Goal: Task Accomplishment & Management: Manage account settings

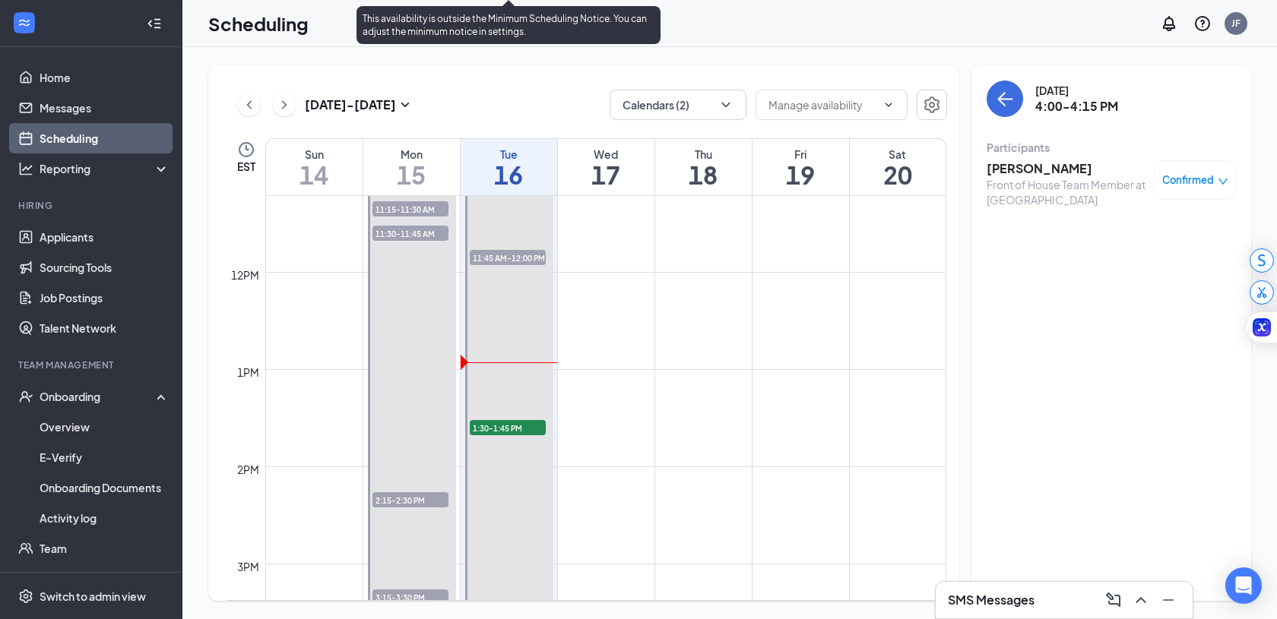
scroll to position [1072, 0]
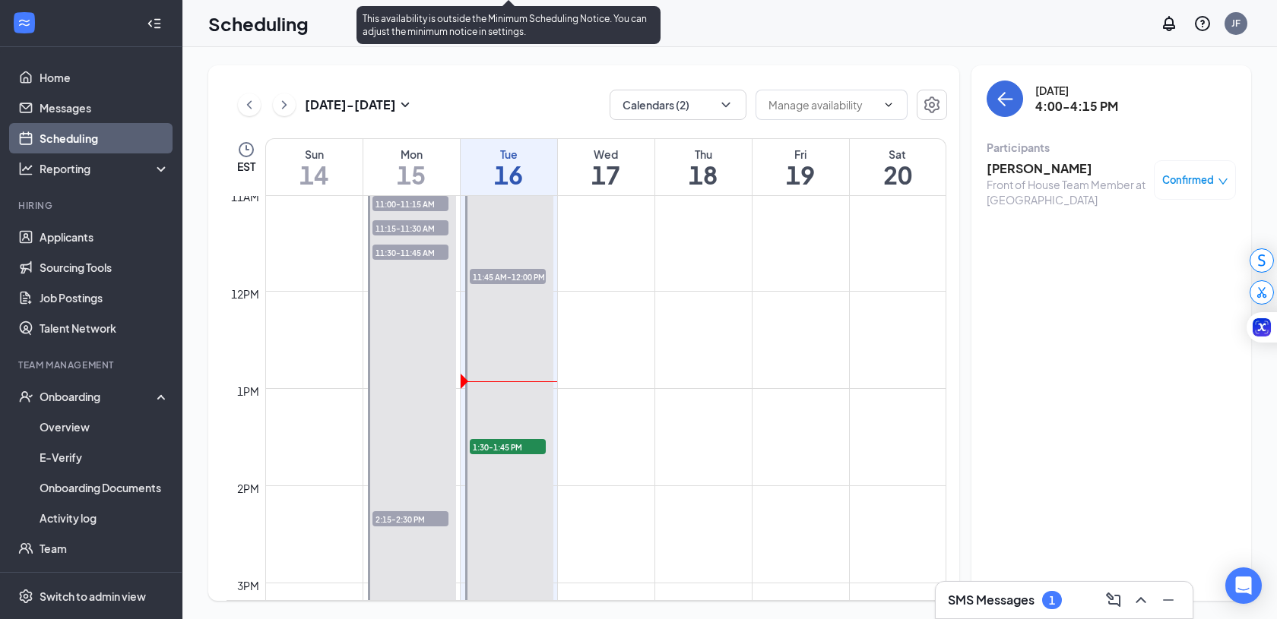
click at [508, 451] on span "1:30-1:45 PM" at bounding box center [508, 446] width 76 height 15
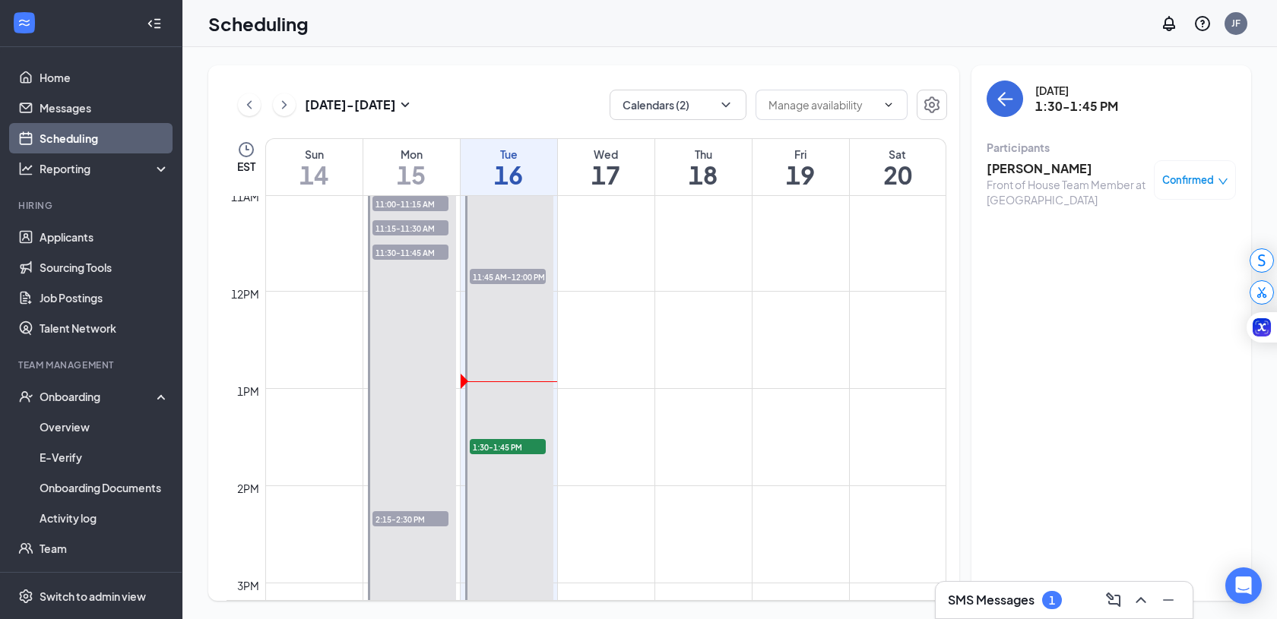
click at [1202, 182] on span "Confirmed" at bounding box center [1188, 180] width 52 height 15
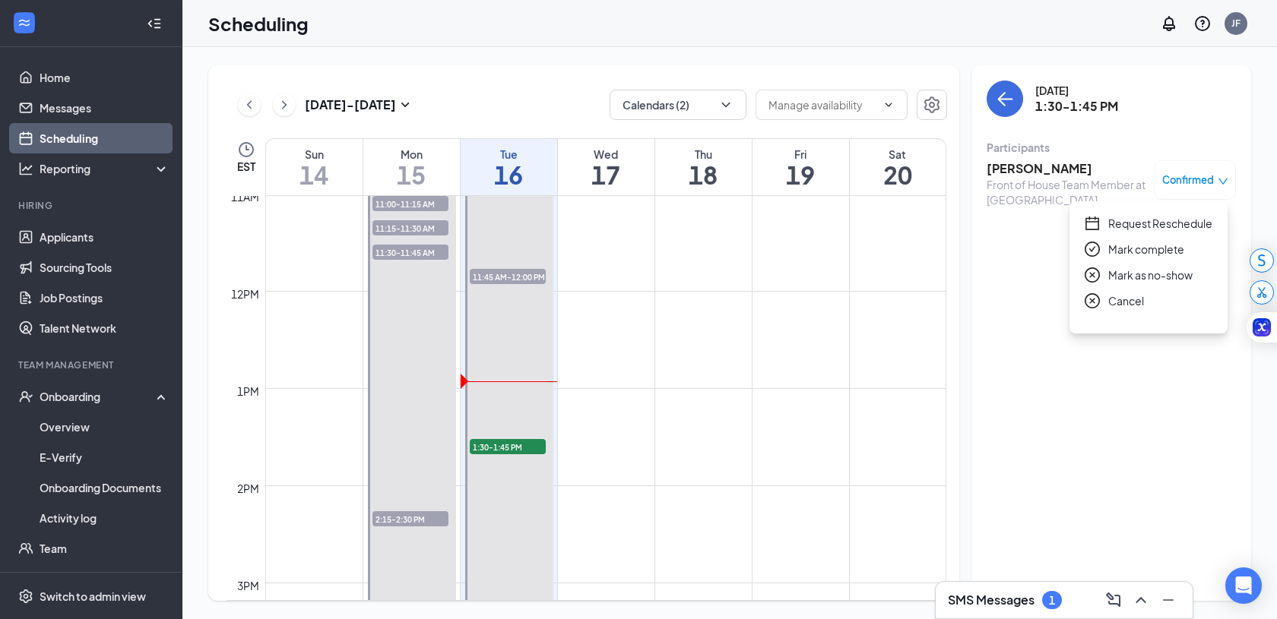
click at [1148, 227] on span "Request Reschedule" at bounding box center [1160, 223] width 104 height 17
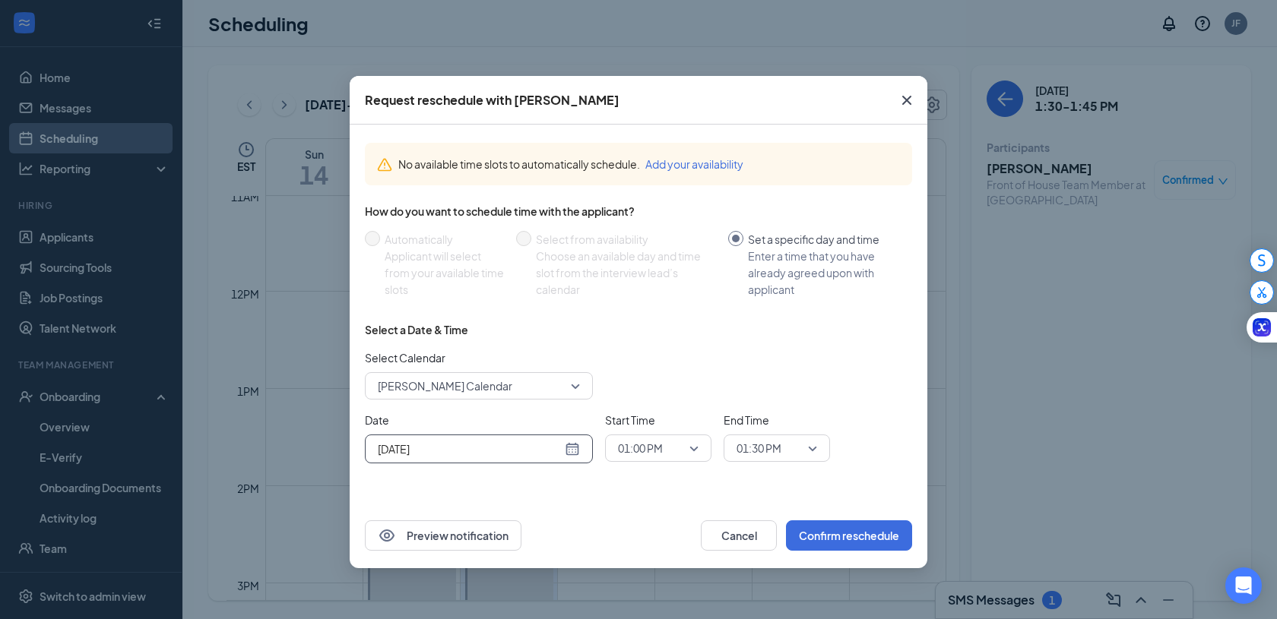
click at [567, 451] on div "[DATE]" at bounding box center [479, 449] width 202 height 17
click at [549, 243] on button "button" at bounding box center [545, 243] width 17 height 30
type input "[DATE]"
click at [446, 328] on div "7" at bounding box center [442, 322] width 18 height 18
click at [683, 447] on span "01:00 PM" at bounding box center [651, 448] width 67 height 23
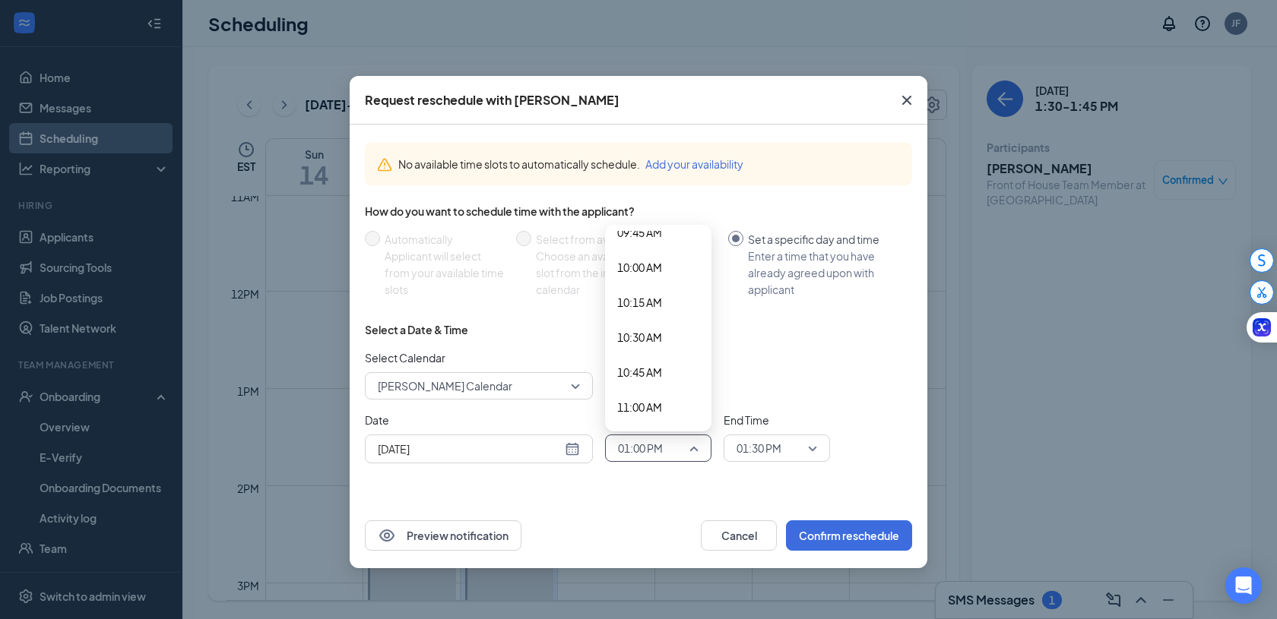
scroll to position [1379, 0]
click at [667, 255] on div "10:00 AM" at bounding box center [658, 268] width 106 height 35
click at [809, 443] on span "01:30 PM" at bounding box center [777, 448] width 81 height 23
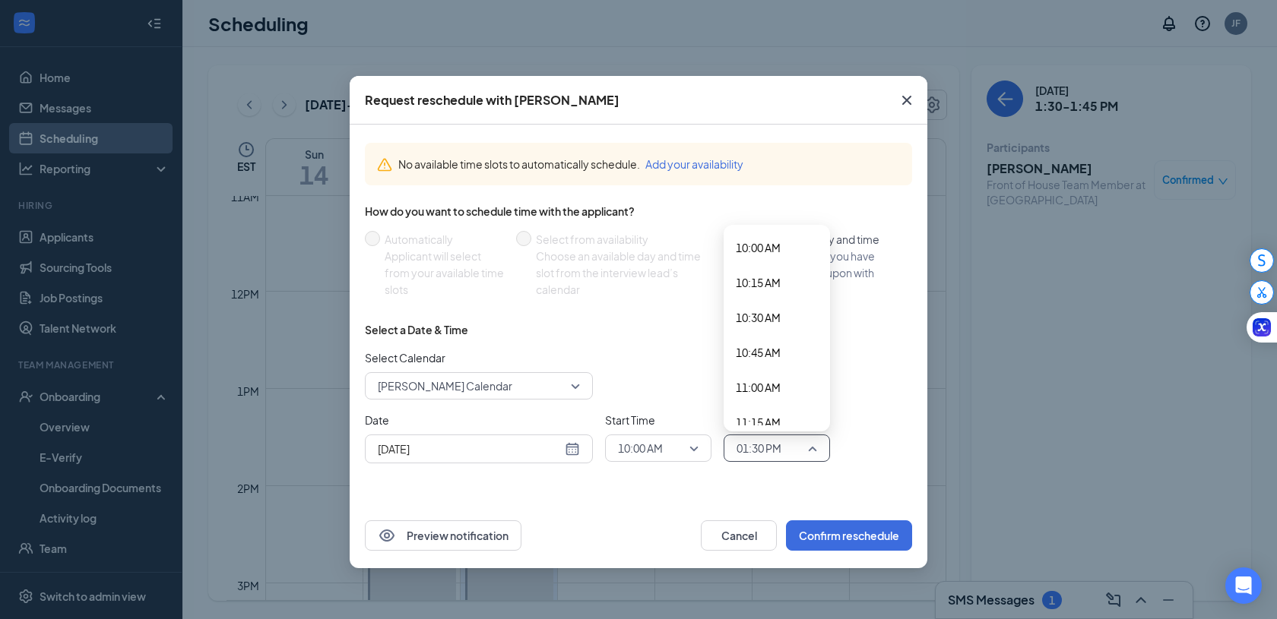
scroll to position [1401, 0]
click at [792, 284] on span "10:15 AM" at bounding box center [777, 281] width 82 height 17
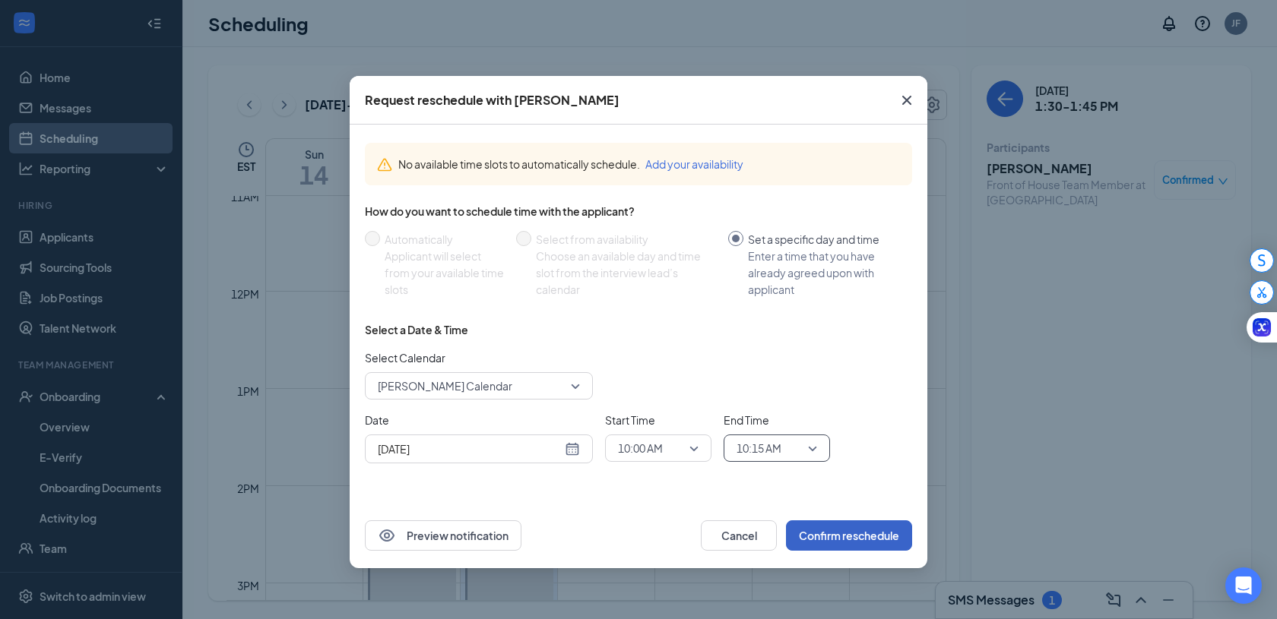
click at [863, 537] on button "Confirm reschedule" at bounding box center [849, 536] width 126 height 30
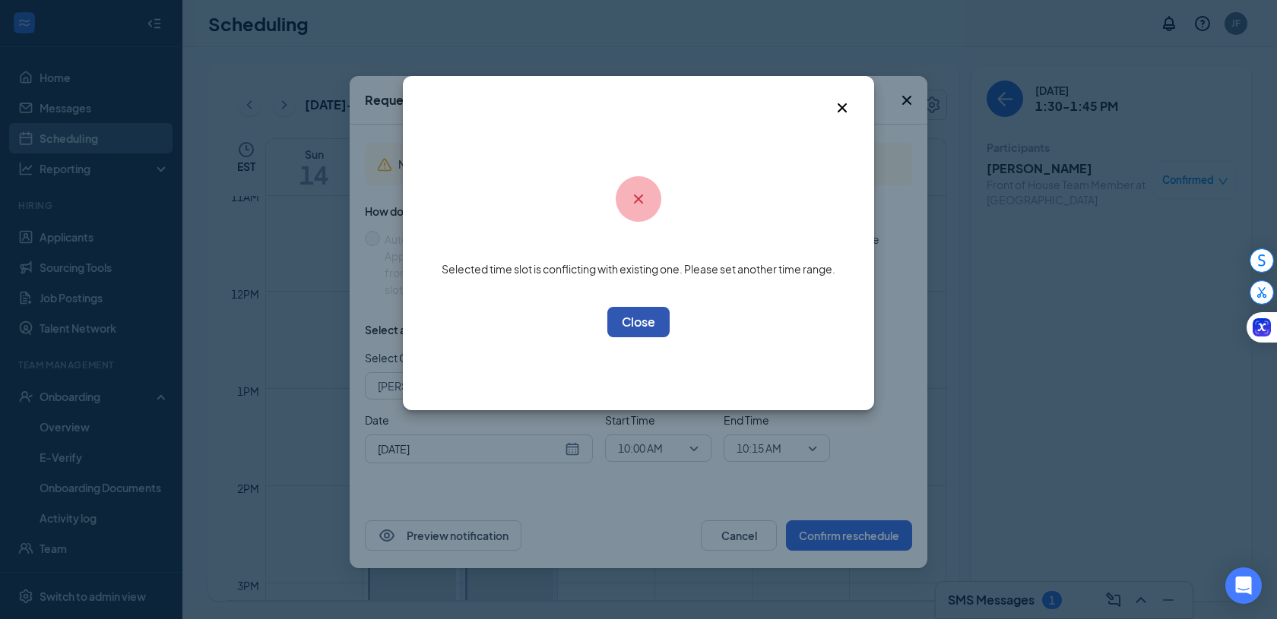
click at [644, 317] on button "OK" at bounding box center [638, 322] width 62 height 30
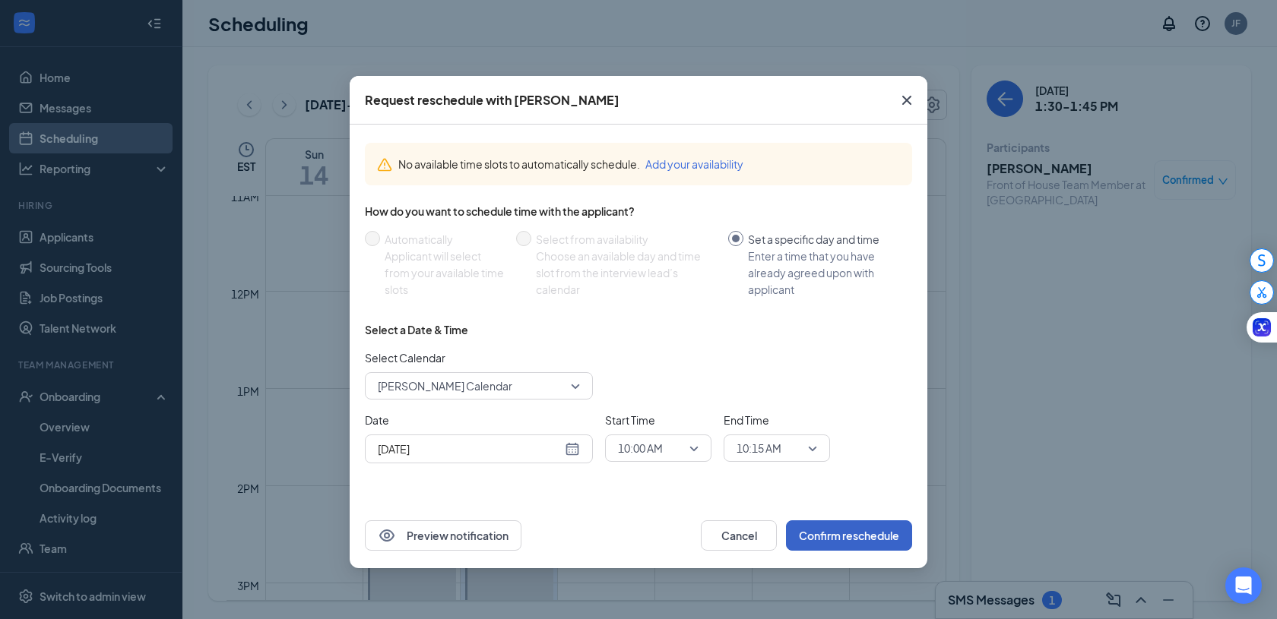
click at [693, 449] on span "10:00 AM" at bounding box center [658, 448] width 81 height 23
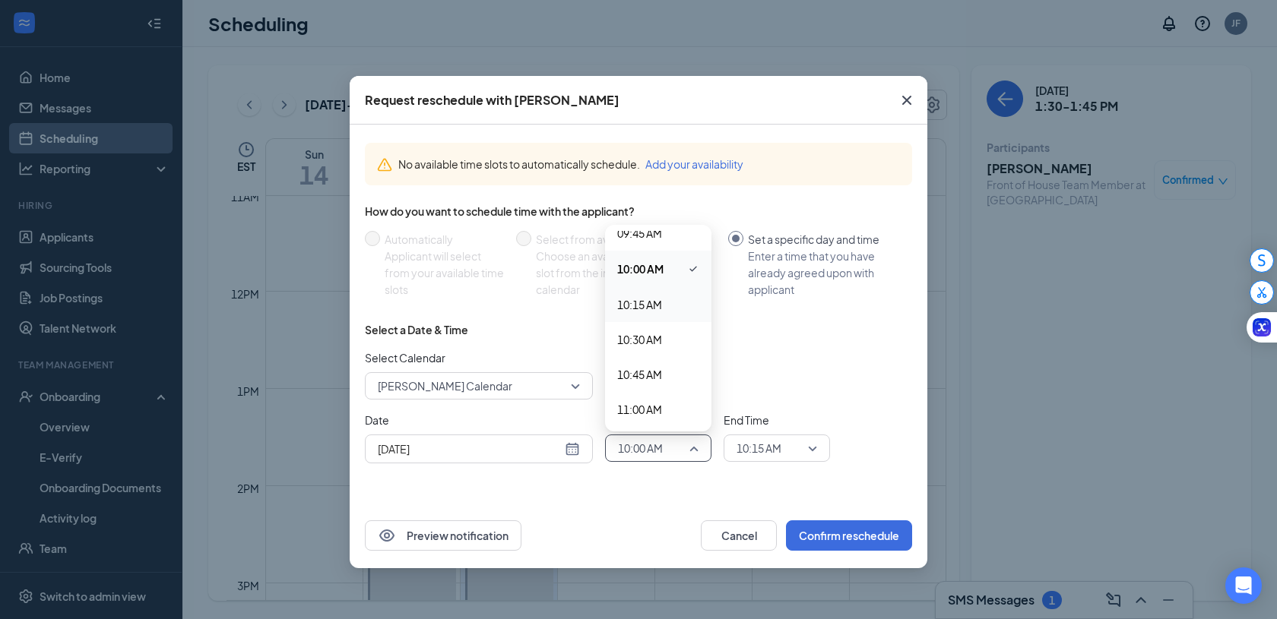
click at [658, 303] on span "10:15 AM" at bounding box center [639, 304] width 45 height 17
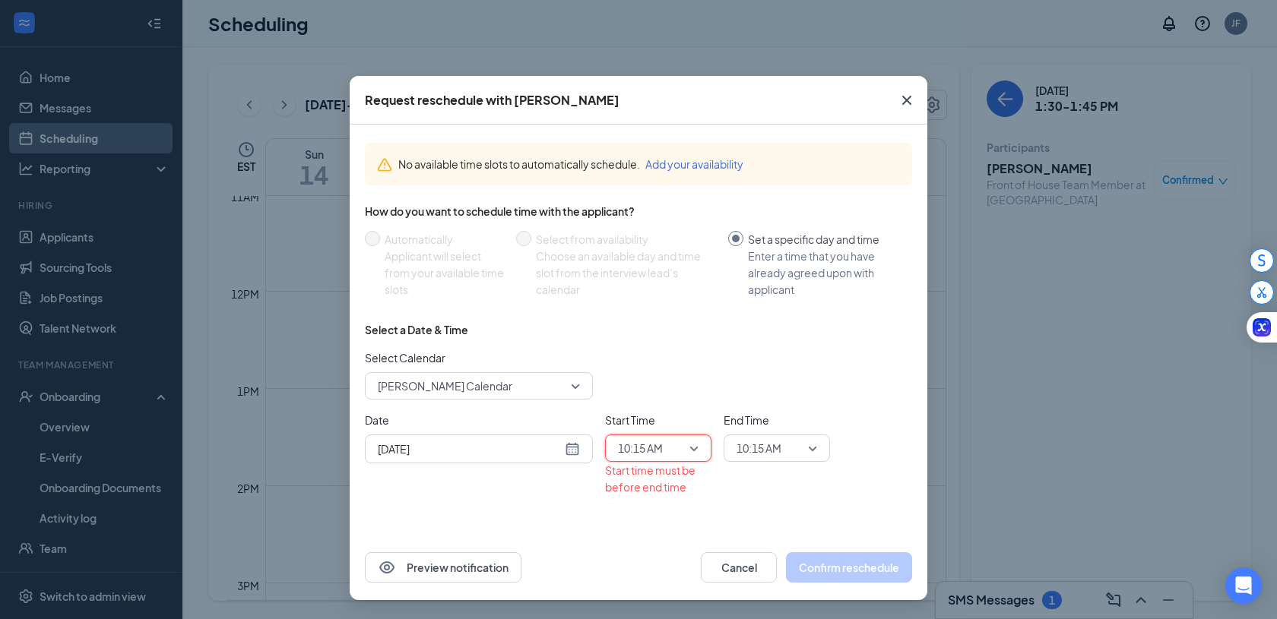
click at [692, 453] on span "10:15 AM" at bounding box center [658, 448] width 81 height 23
click at [662, 239] on span "09:45 AM" at bounding box center [639, 233] width 45 height 17
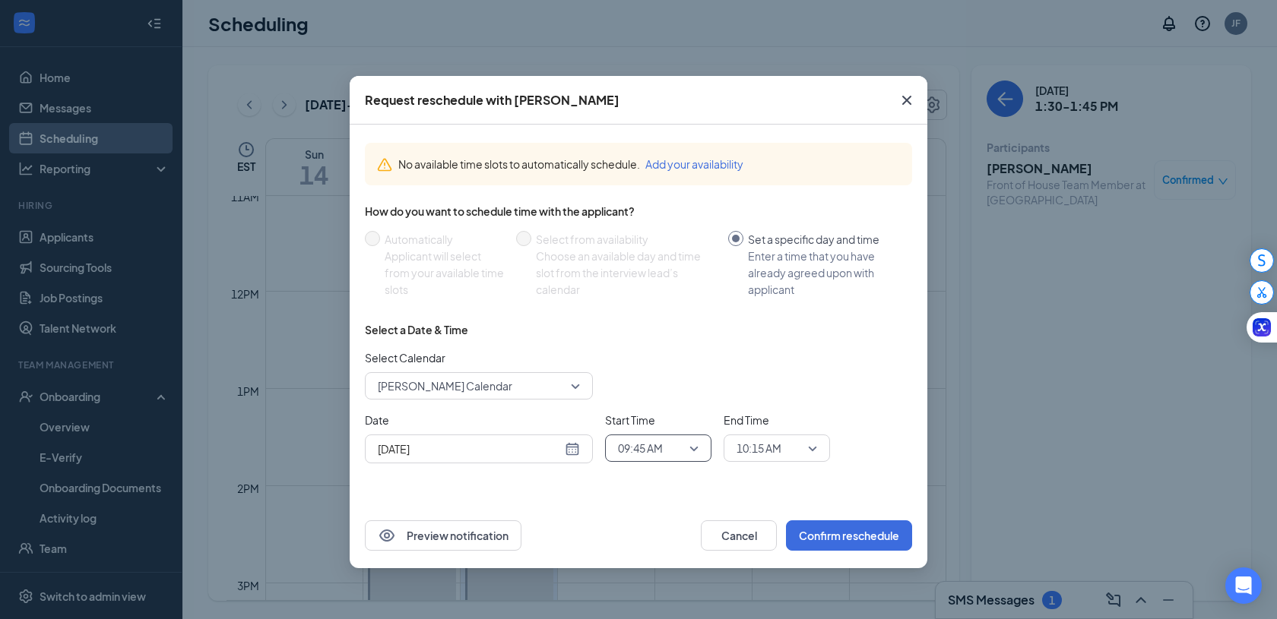
click at [687, 448] on span "09:45 AM" at bounding box center [658, 448] width 81 height 23
click at [801, 454] on span "10:15 AM" at bounding box center [770, 448] width 67 height 23
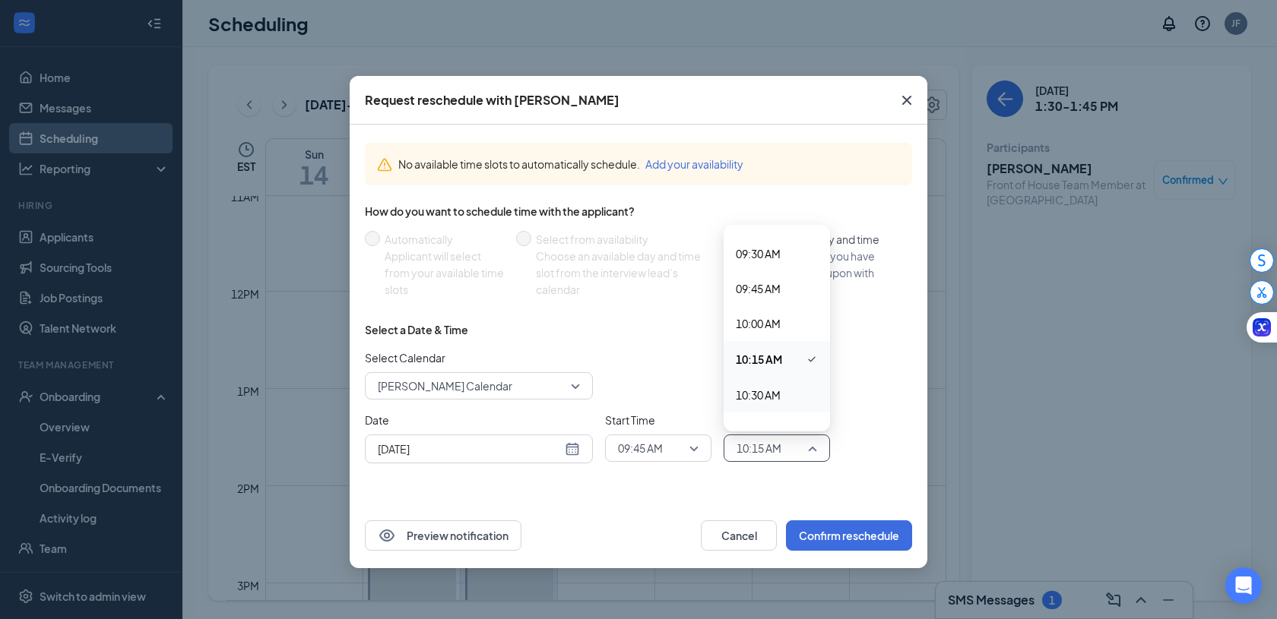
scroll to position [1320, 0]
click at [780, 306] on div "09:45 AM" at bounding box center [777, 291] width 106 height 35
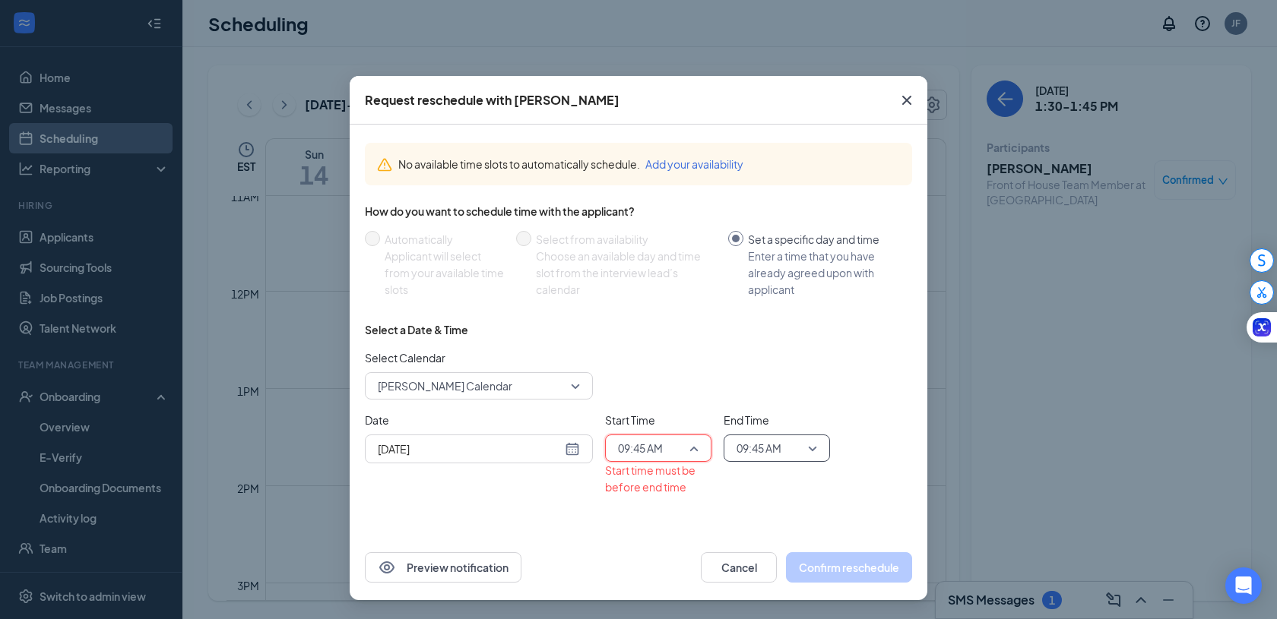
click at [695, 447] on span "09:45 AM" at bounding box center [658, 448] width 81 height 23
click at [670, 328] on span "10:15 AM" at bounding box center [658, 320] width 82 height 17
click at [690, 442] on span "10:15 AM" at bounding box center [658, 448] width 81 height 23
click at [657, 258] on div "09:45 AM" at bounding box center [658, 248] width 106 height 35
click at [794, 445] on span "09:45 AM" at bounding box center [770, 448] width 67 height 23
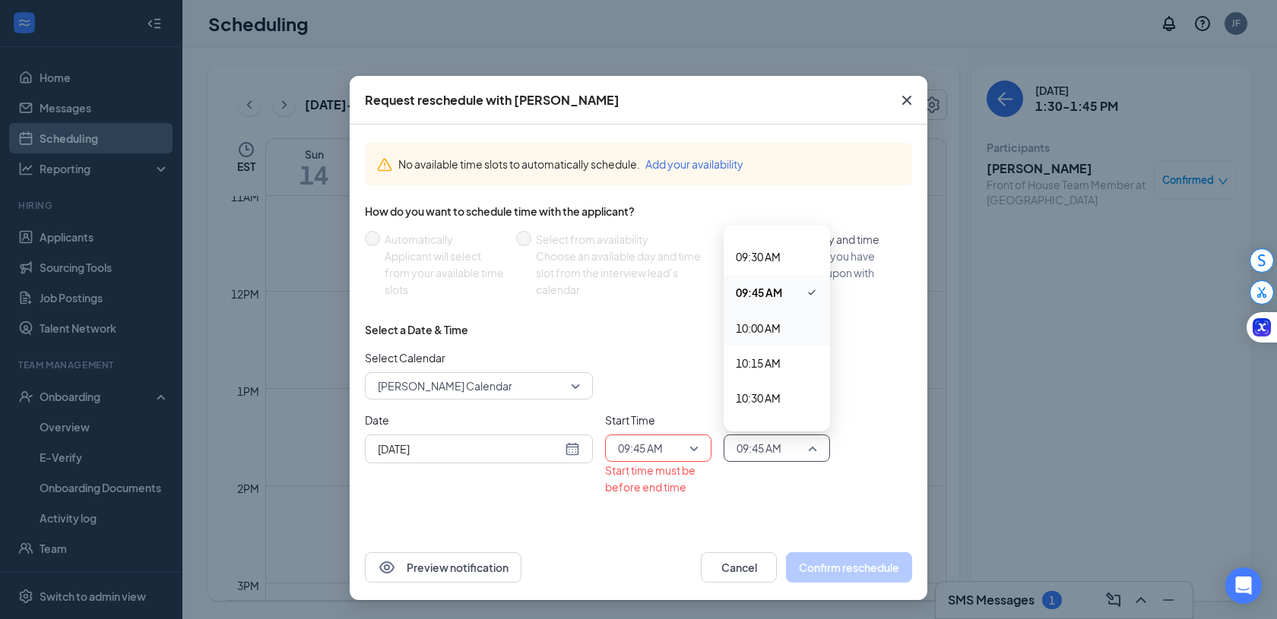
click at [773, 335] on span "10:00 AM" at bounding box center [758, 328] width 45 height 17
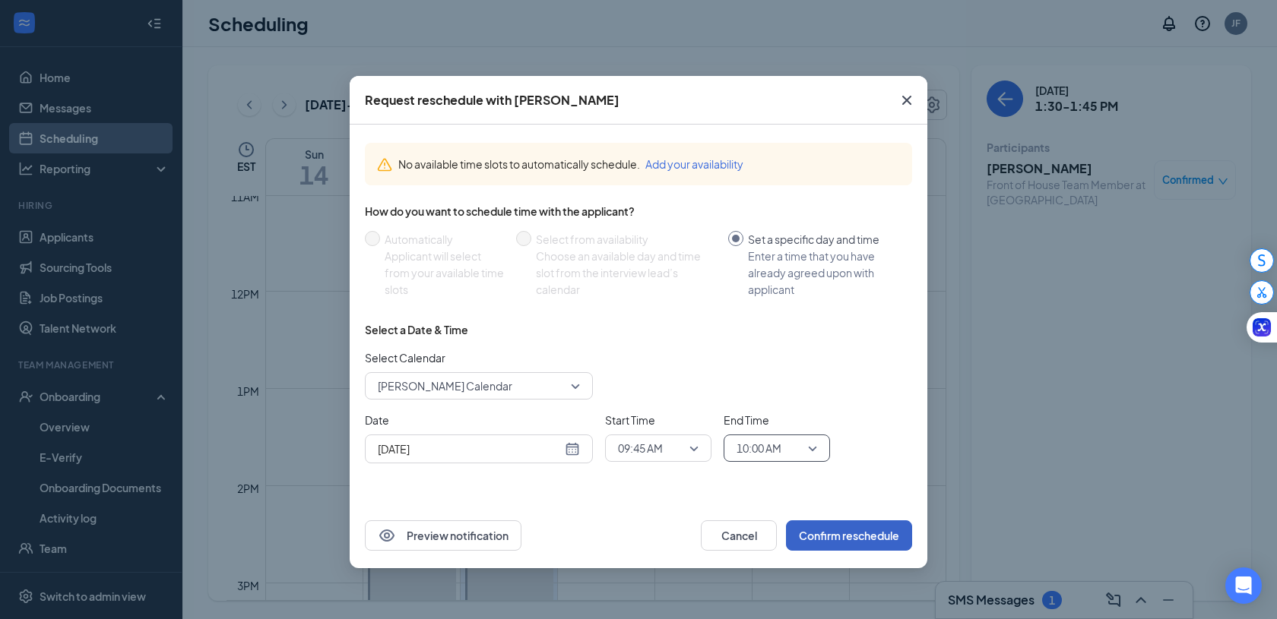
click at [841, 535] on button "Confirm reschedule" at bounding box center [849, 536] width 126 height 30
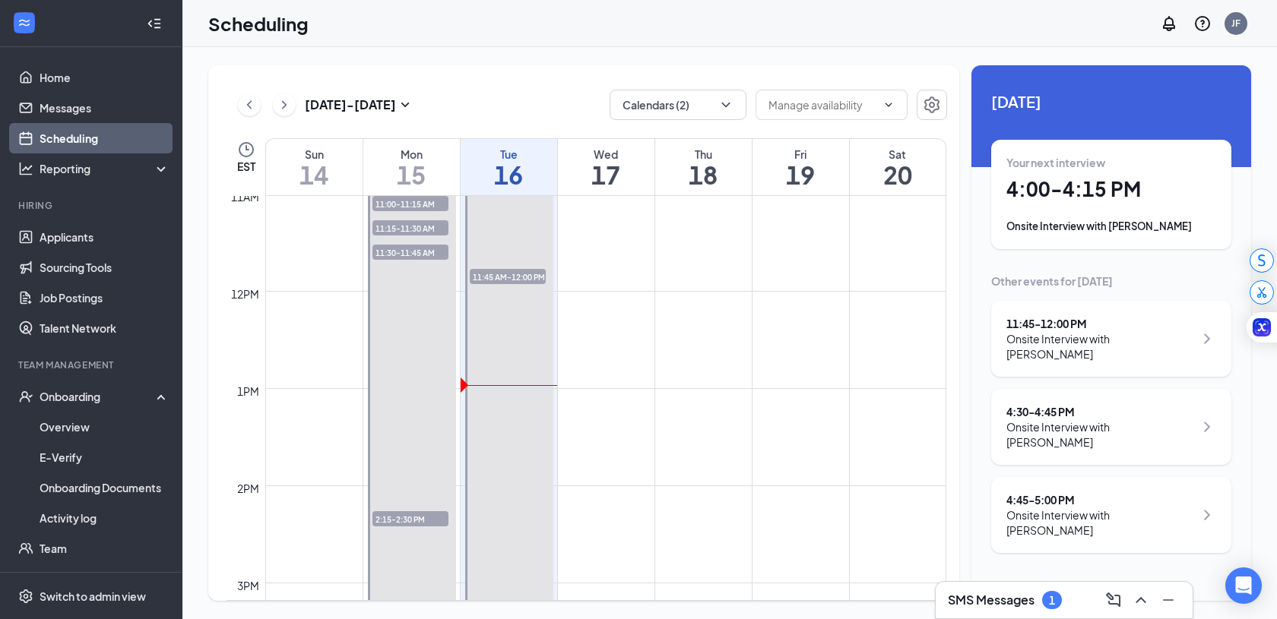
click at [1065, 604] on div "SMS Messages 1" at bounding box center [1064, 600] width 233 height 24
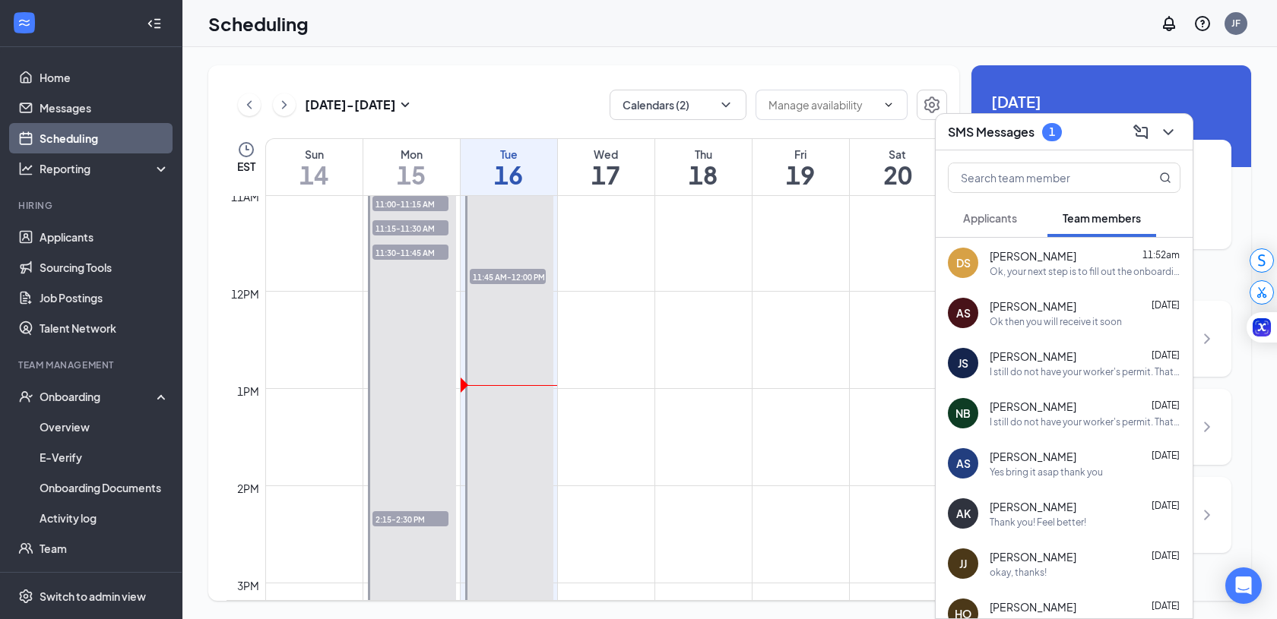
click at [1015, 217] on span "Applicants" at bounding box center [990, 218] width 54 height 14
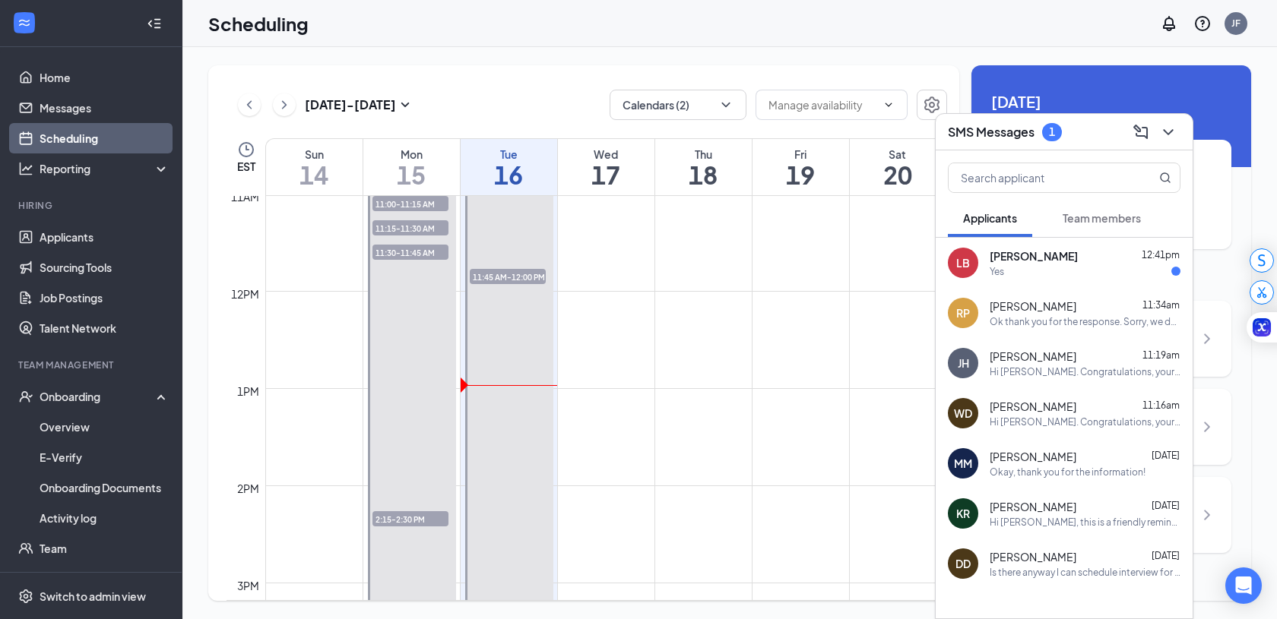
click at [1061, 267] on div "Yes" at bounding box center [1085, 271] width 191 height 13
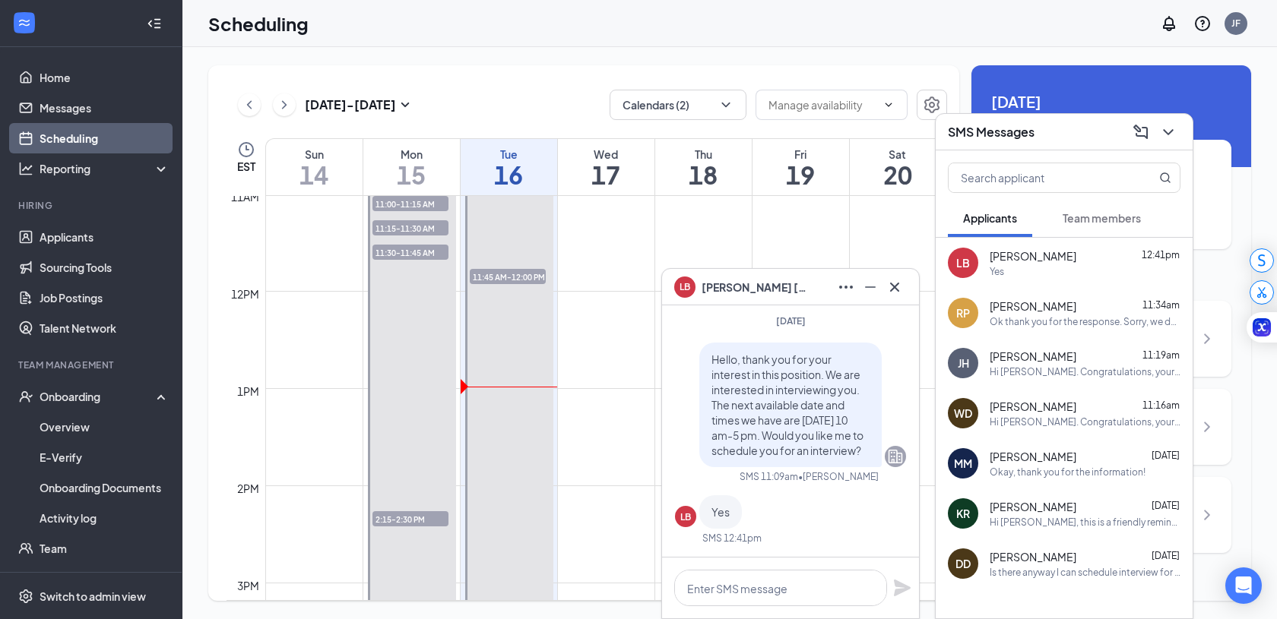
click at [1040, 367] on div "Hi [PERSON_NAME]. Congratulations, your onsite interview with [DEMOGRAPHIC_DATA…" at bounding box center [1085, 372] width 191 height 13
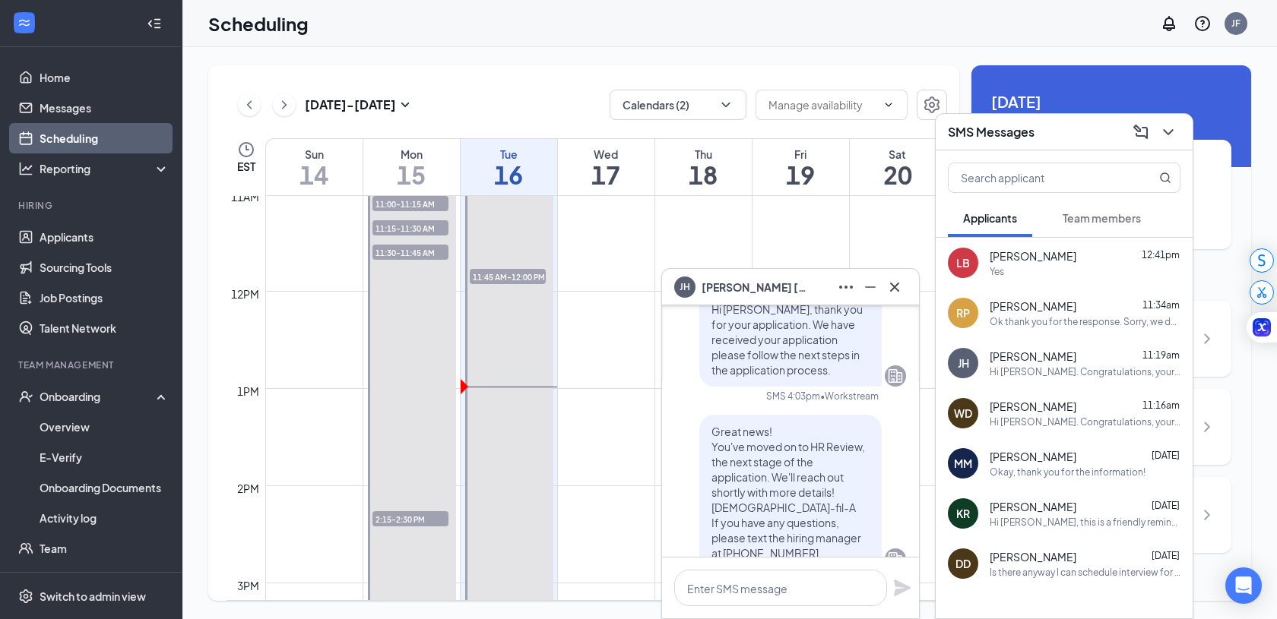
scroll to position [-781, 0]
click at [898, 293] on icon "Cross" at bounding box center [894, 287] width 18 height 18
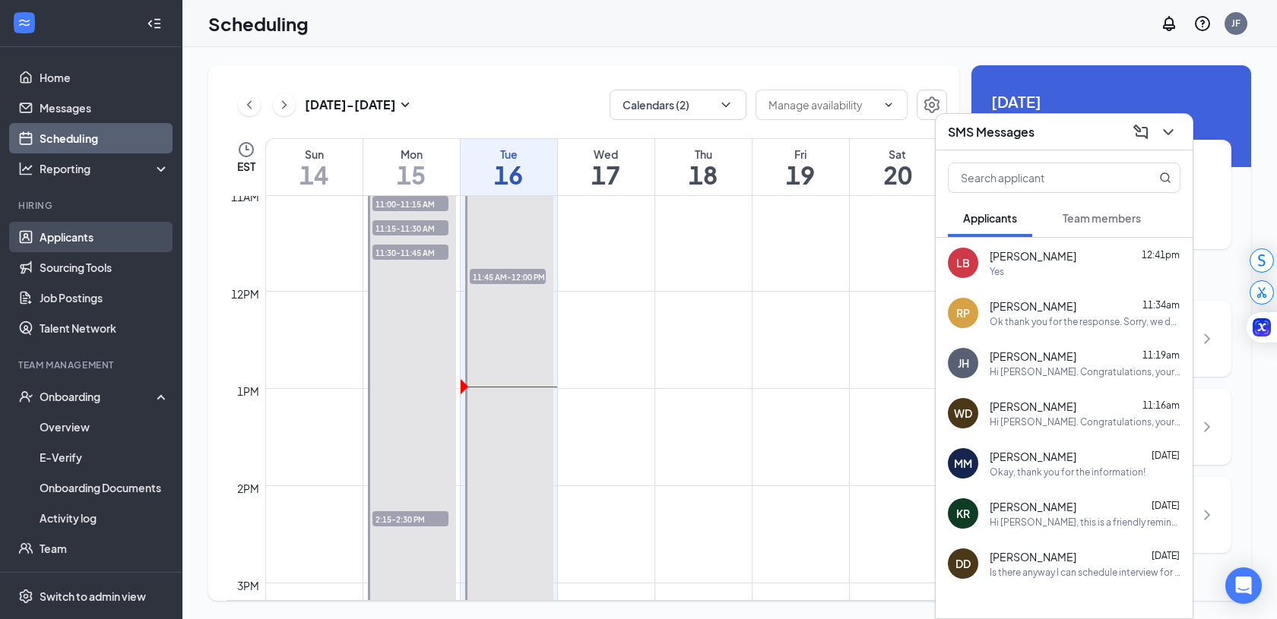
click at [84, 234] on link "Applicants" at bounding box center [105, 237] width 130 height 30
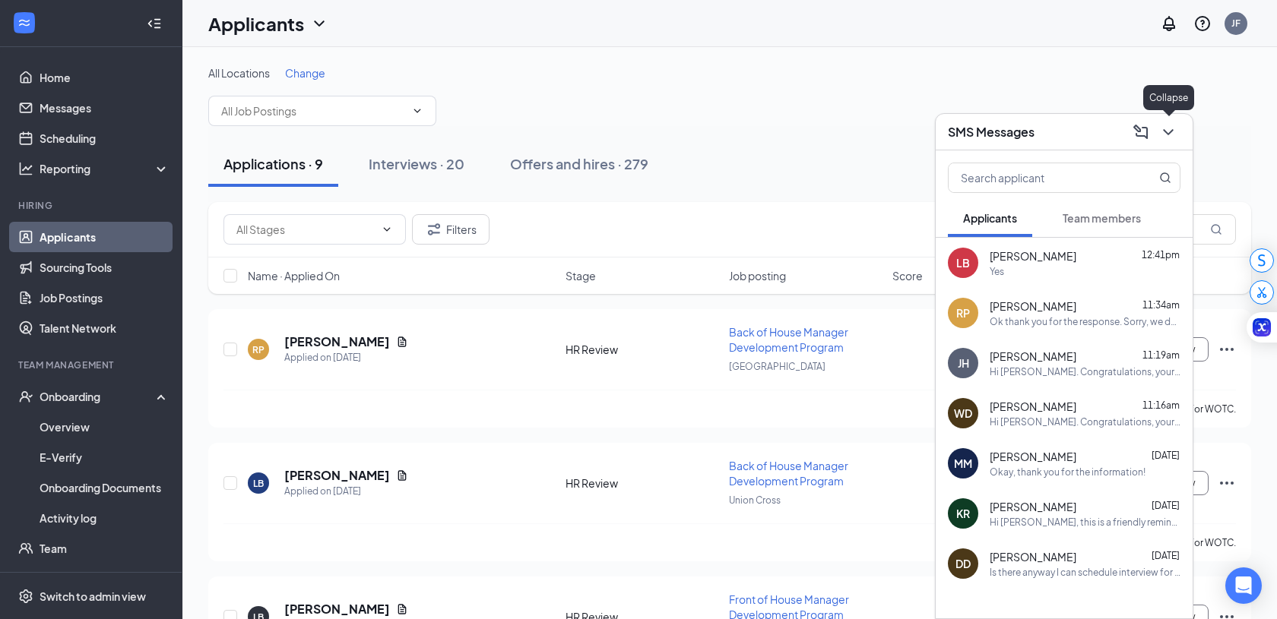
click at [1177, 125] on button at bounding box center [1168, 132] width 24 height 24
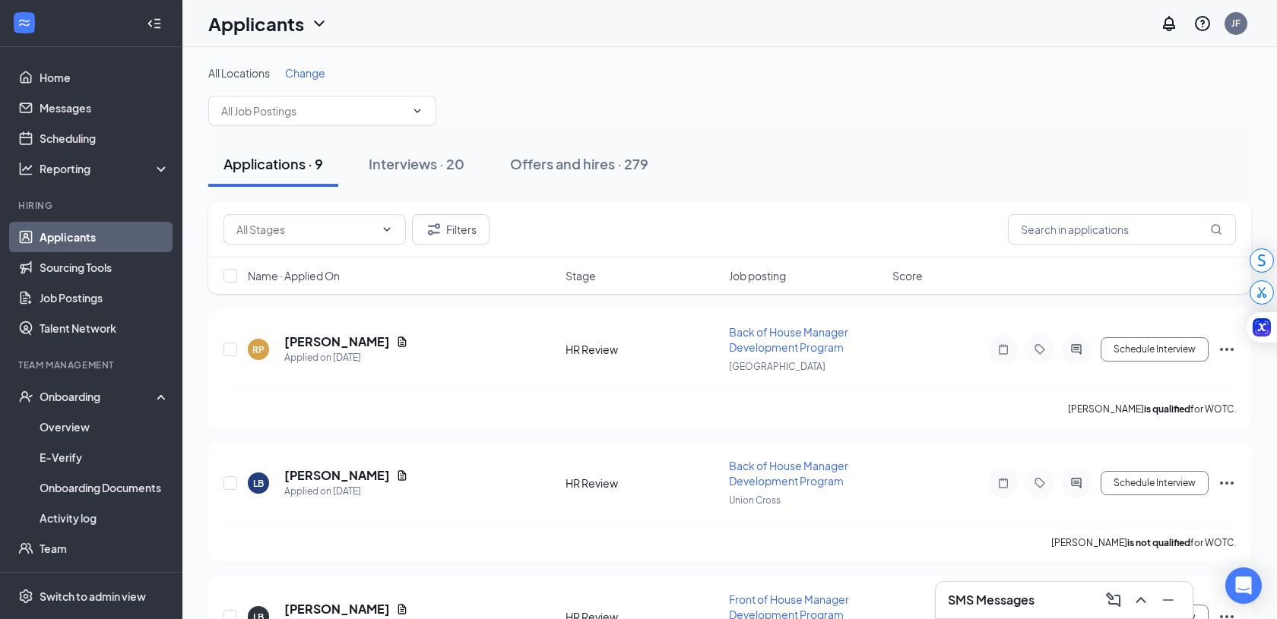
click at [93, 236] on link "Applicants" at bounding box center [105, 237] width 130 height 30
click at [591, 174] on button "Offers and hires · 279" at bounding box center [579, 164] width 169 height 46
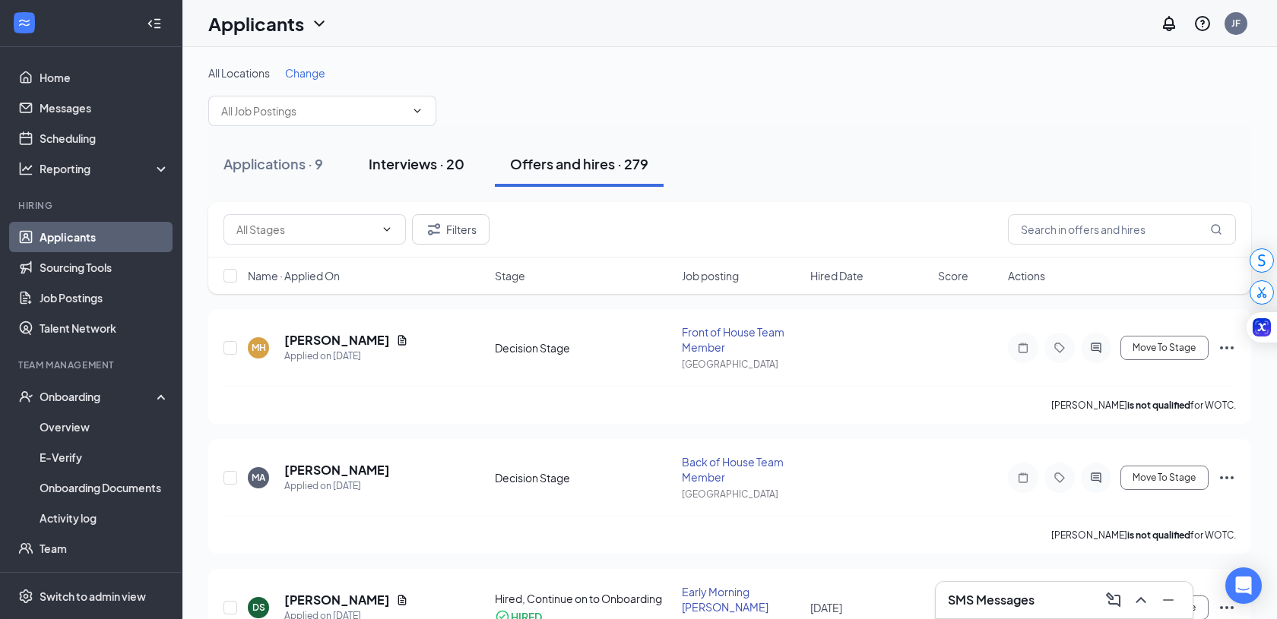
click at [420, 157] on div "Interviews · 20" at bounding box center [417, 163] width 96 height 19
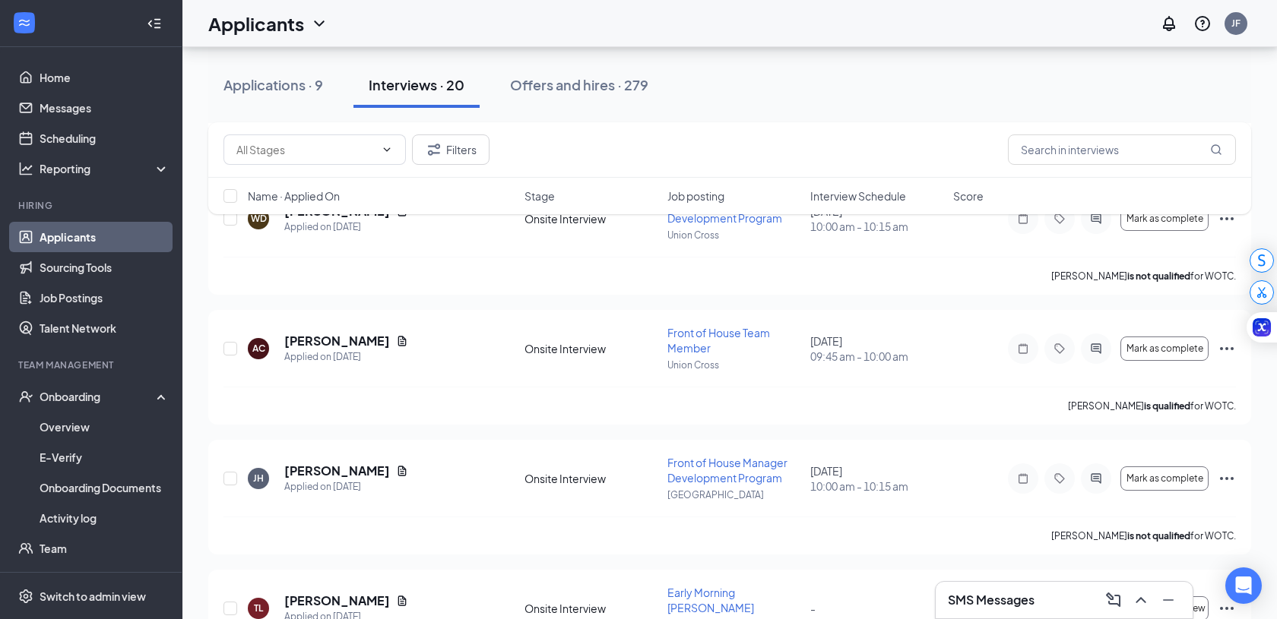
scroll to position [333, 0]
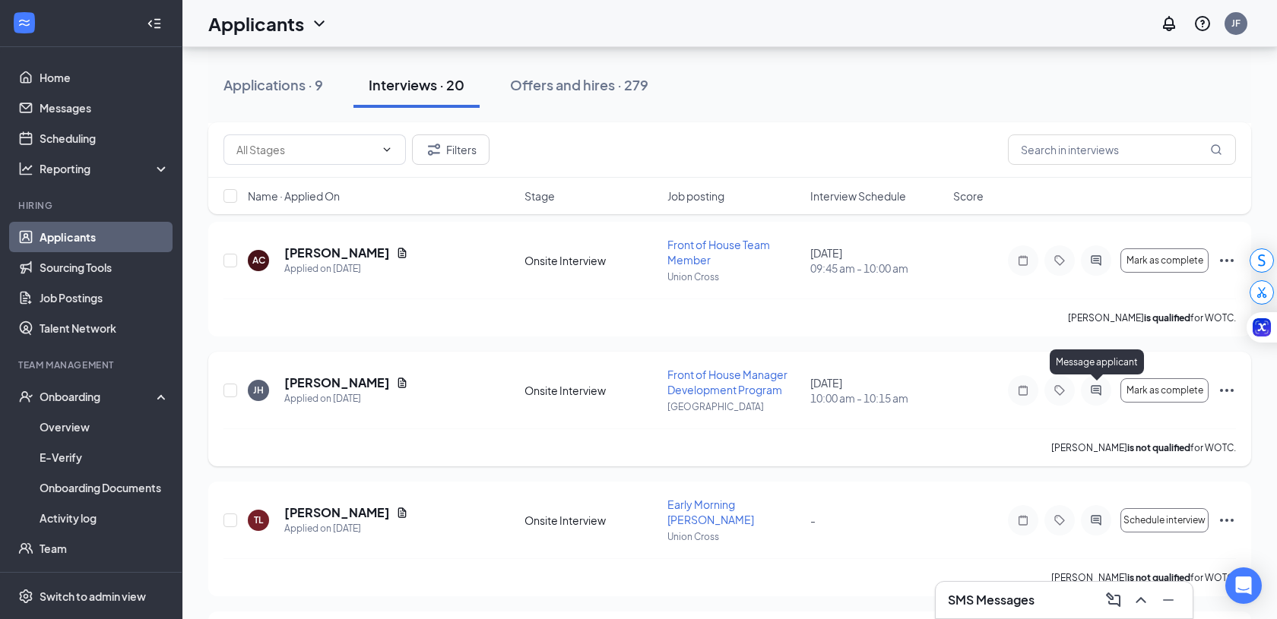
click at [1088, 392] on icon "ActiveChat" at bounding box center [1096, 391] width 18 height 12
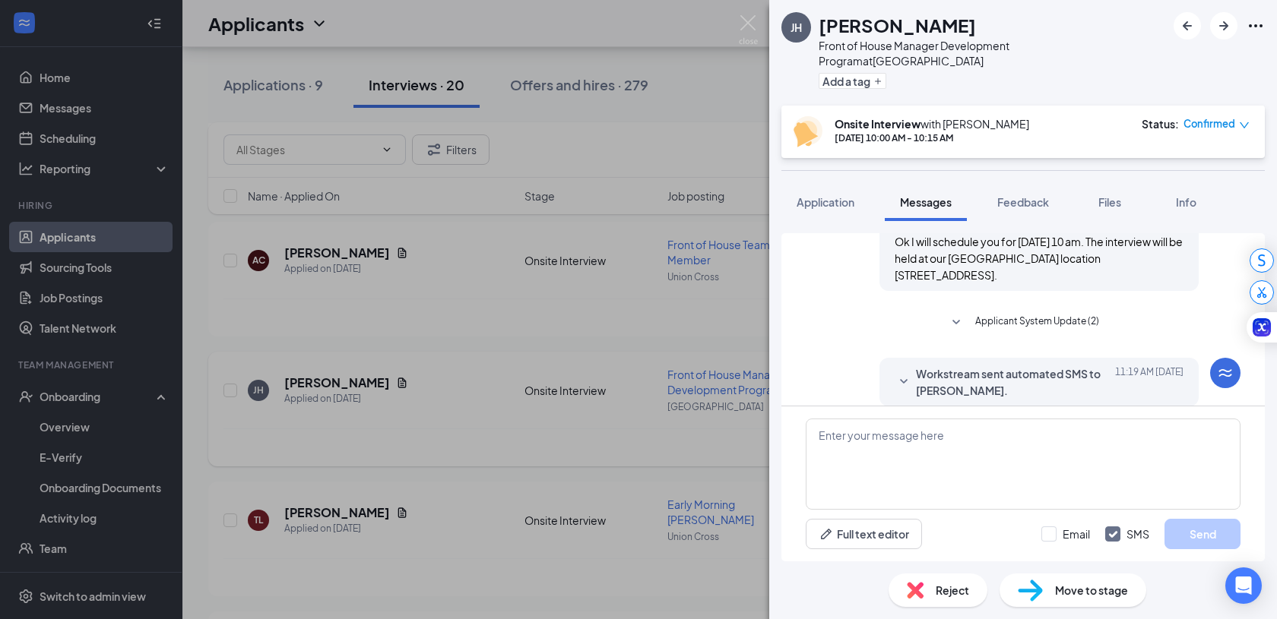
scroll to position [735, 0]
click at [749, 25] on img at bounding box center [748, 30] width 19 height 30
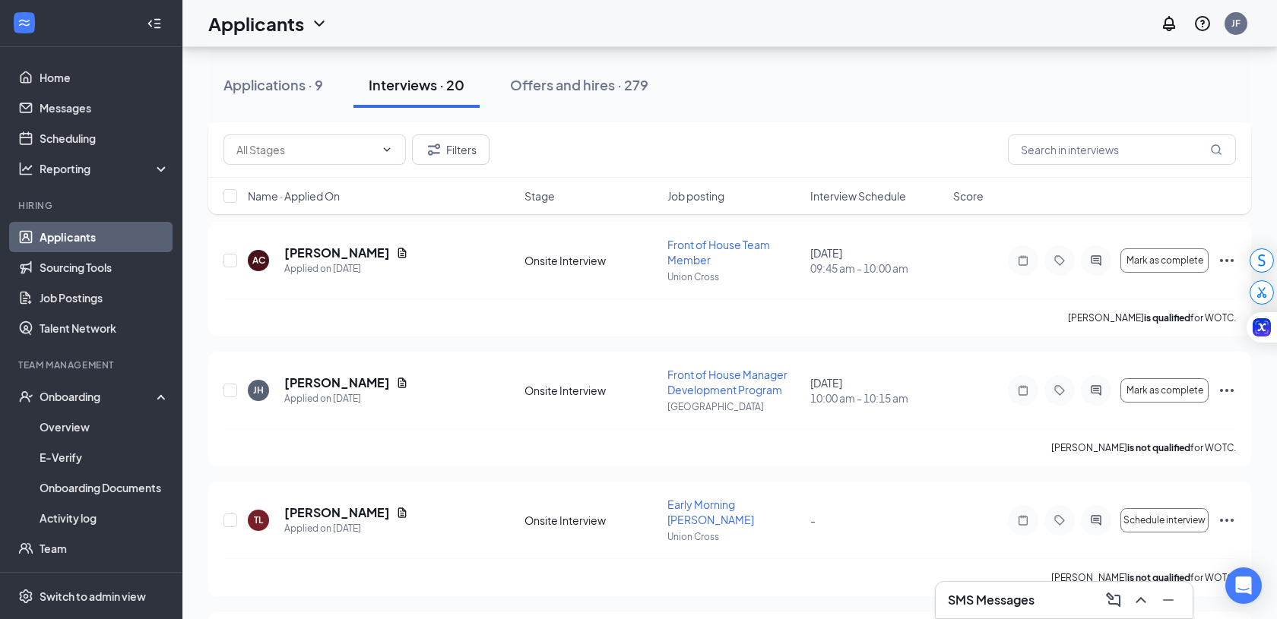
click at [1041, 613] on div "SMS Messages" at bounding box center [1064, 600] width 257 height 36
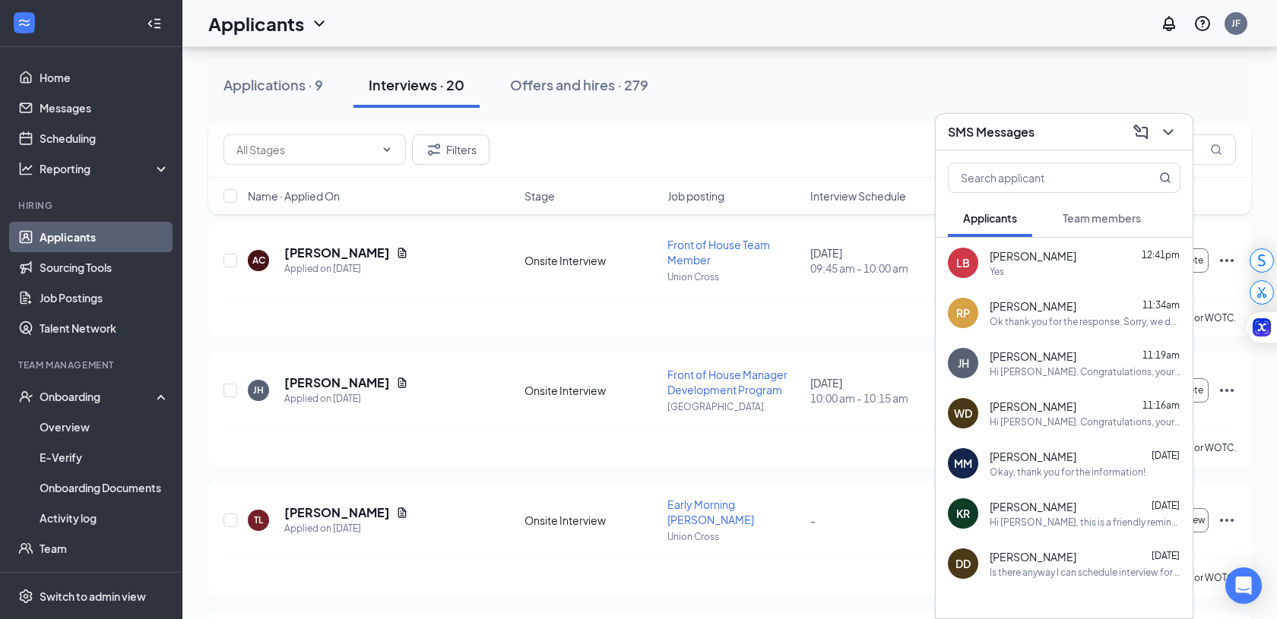
click at [1027, 258] on span "[PERSON_NAME]" at bounding box center [1033, 256] width 87 height 15
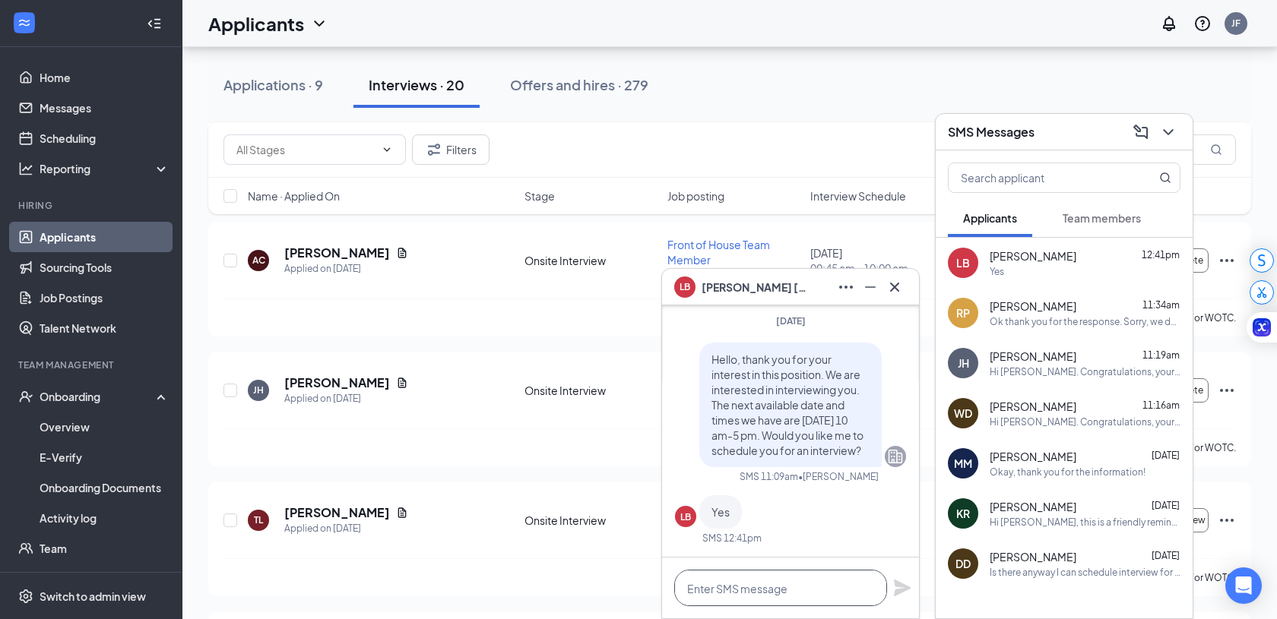
click at [745, 590] on textarea at bounding box center [780, 588] width 213 height 36
type textarea "Ok what time would you like?"
click at [900, 582] on icon "Plane" at bounding box center [902, 588] width 17 height 17
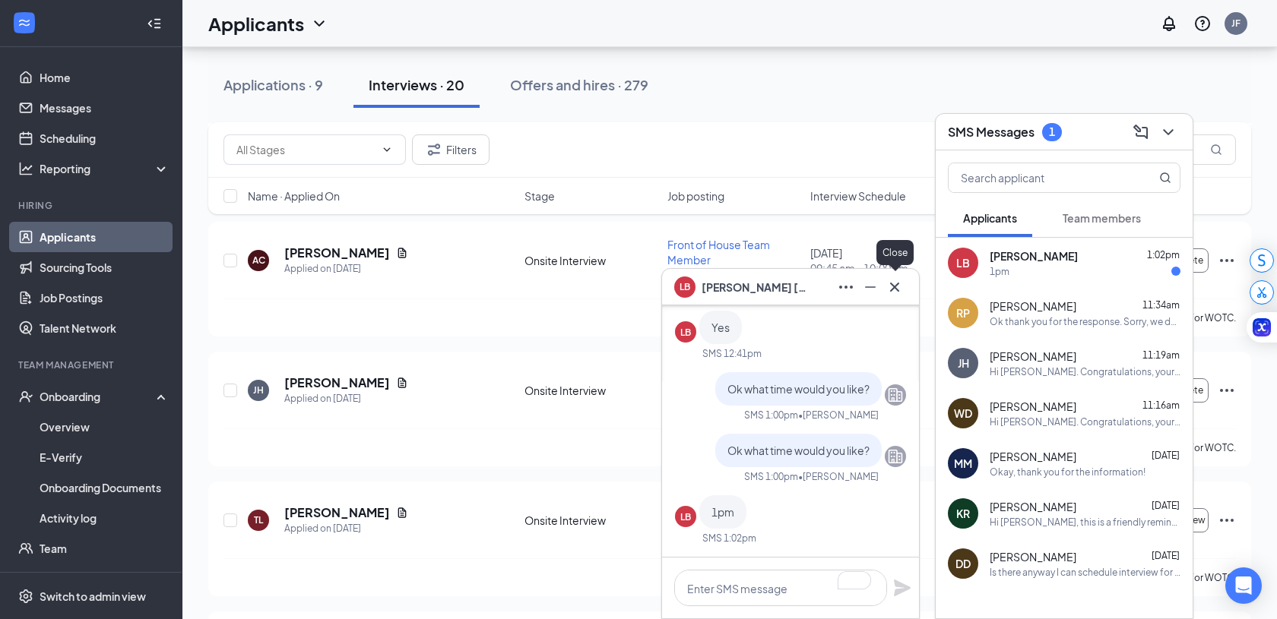
click at [894, 286] on icon "Cross" at bounding box center [894, 286] width 9 height 9
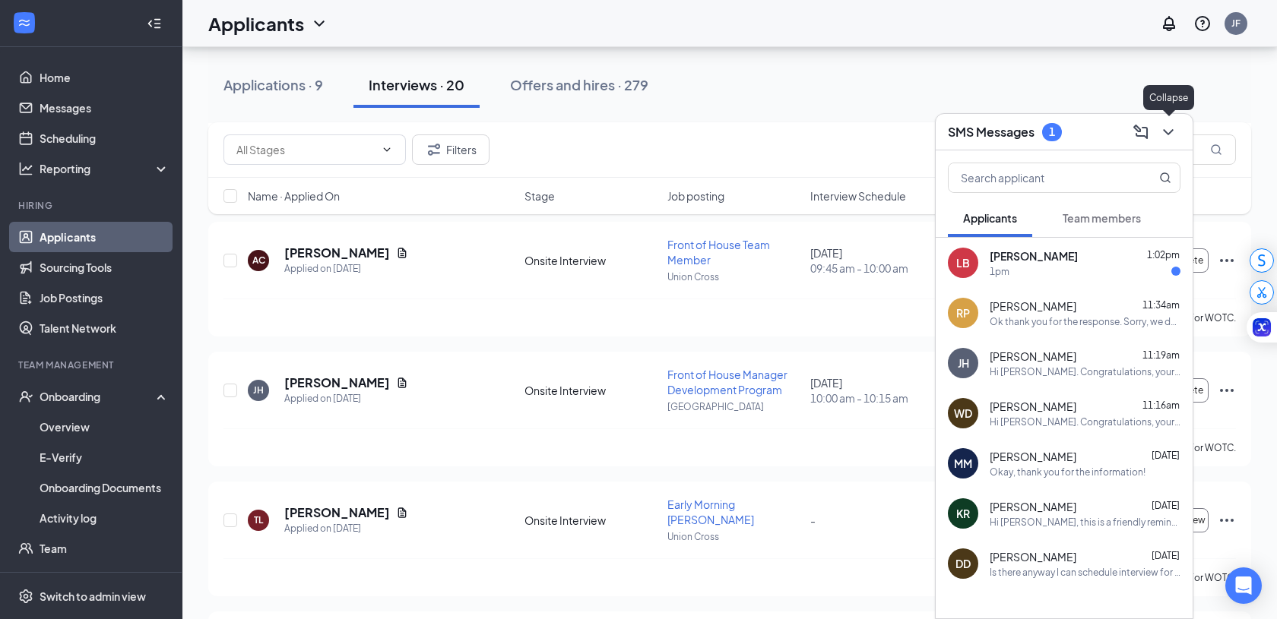
click at [1173, 137] on icon "ChevronDown" at bounding box center [1168, 132] width 18 height 18
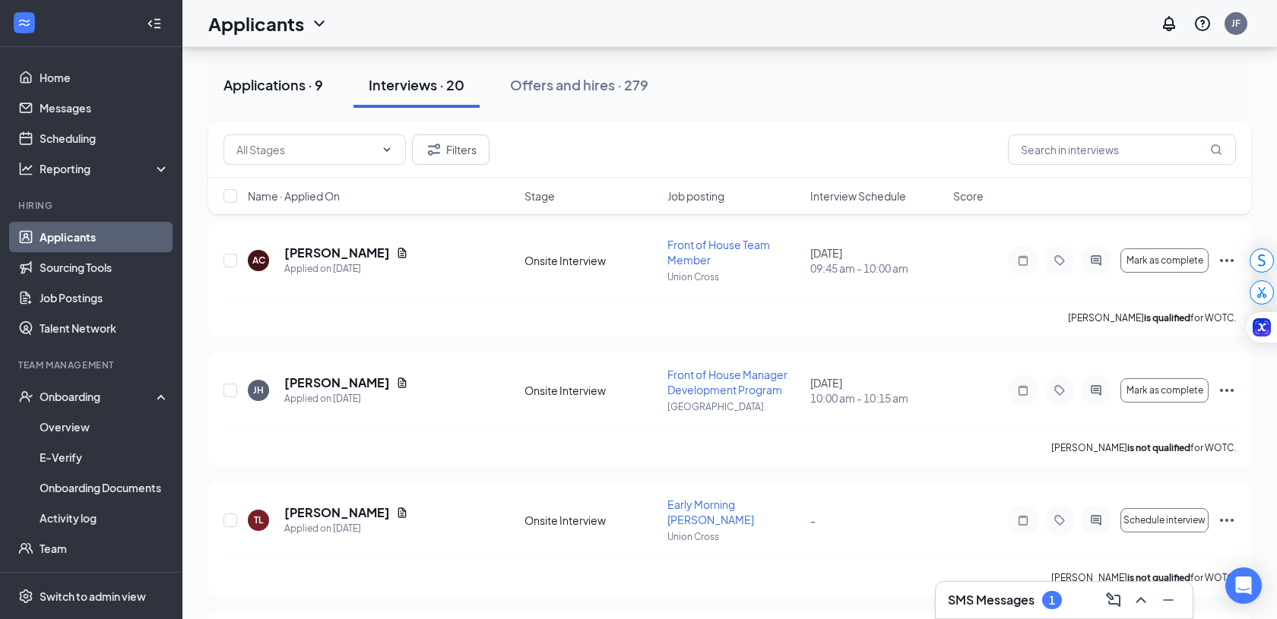
click at [255, 95] on button "Applications · 9" at bounding box center [273, 85] width 130 height 46
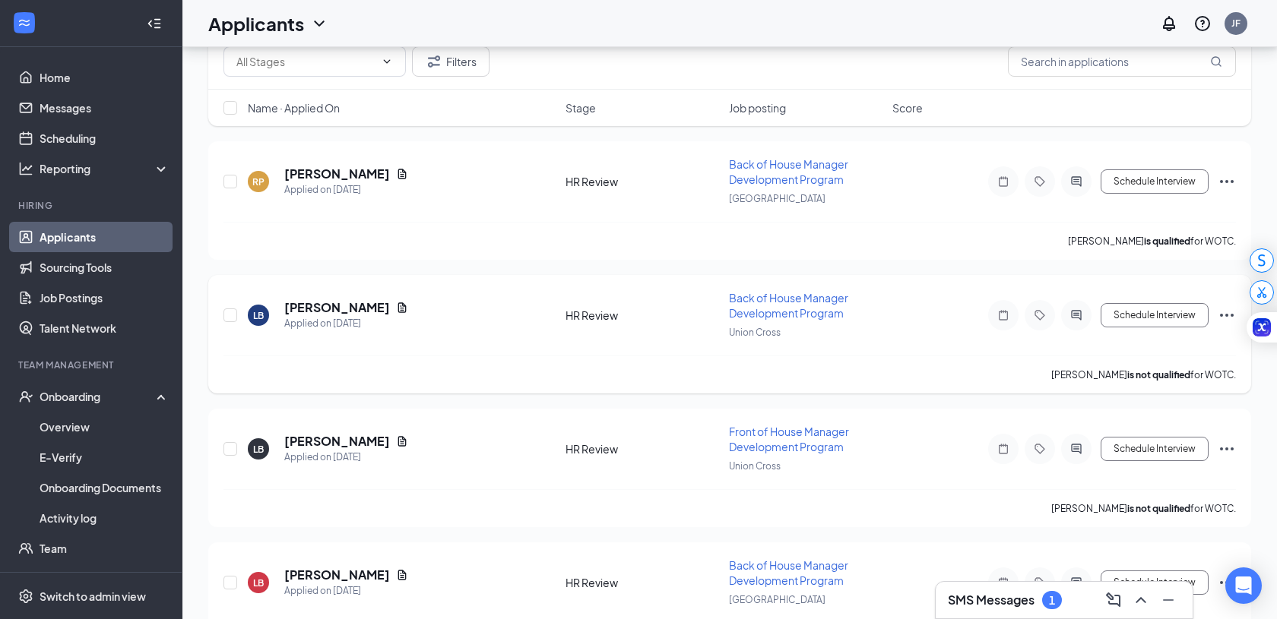
scroll to position [176, 0]
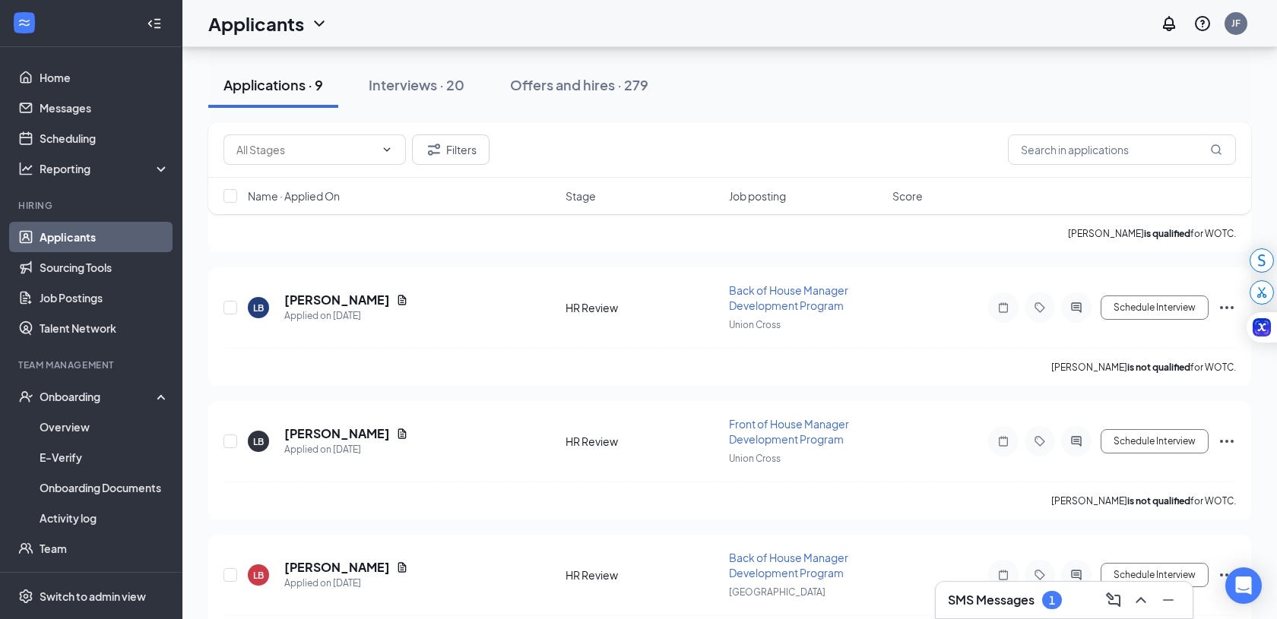
click at [1063, 613] on div "SMS Messages 1" at bounding box center [1064, 600] width 257 height 36
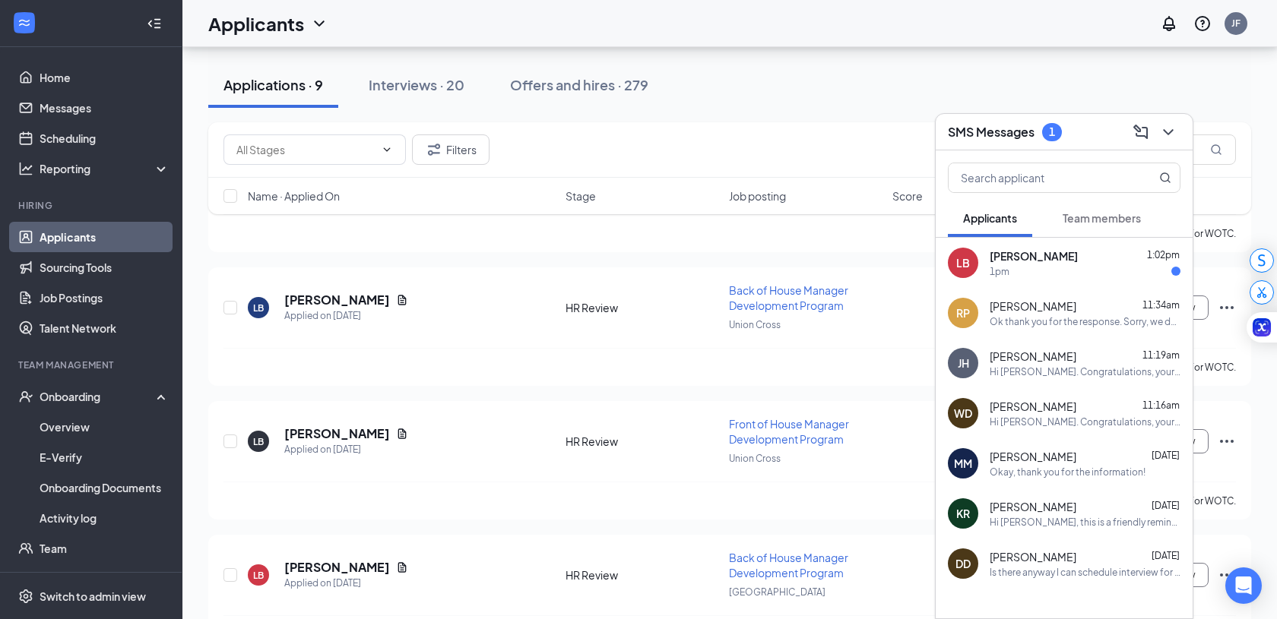
click at [1044, 276] on div "1pm" at bounding box center [1085, 271] width 191 height 13
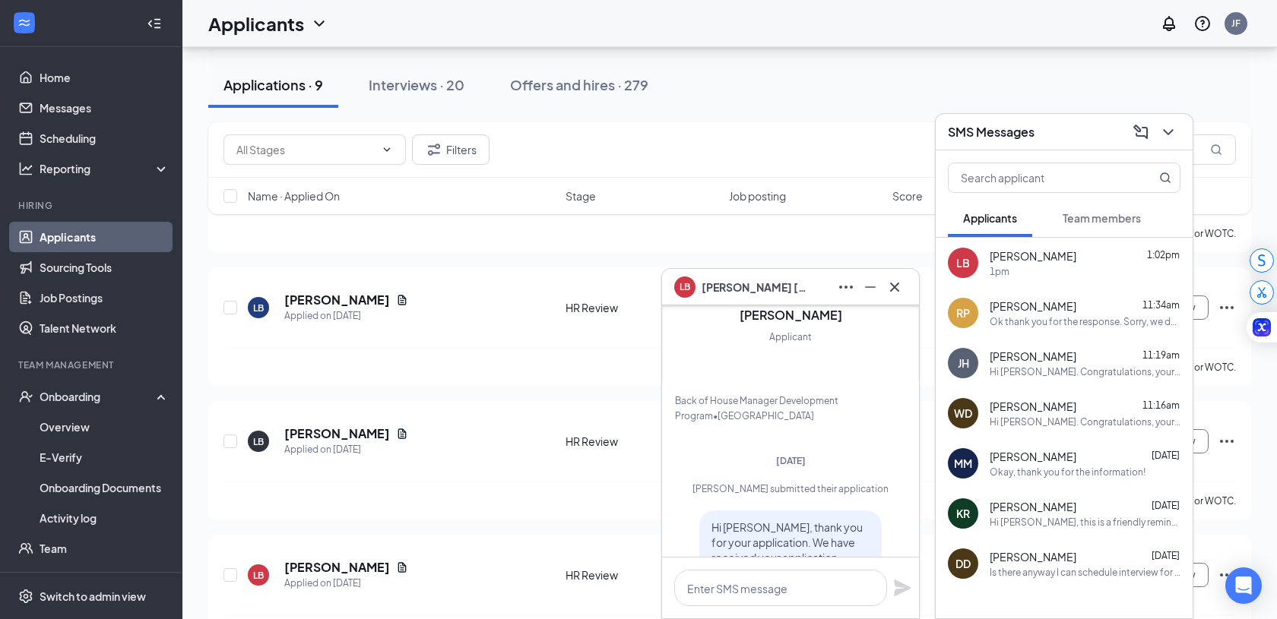
scroll to position [-657, 0]
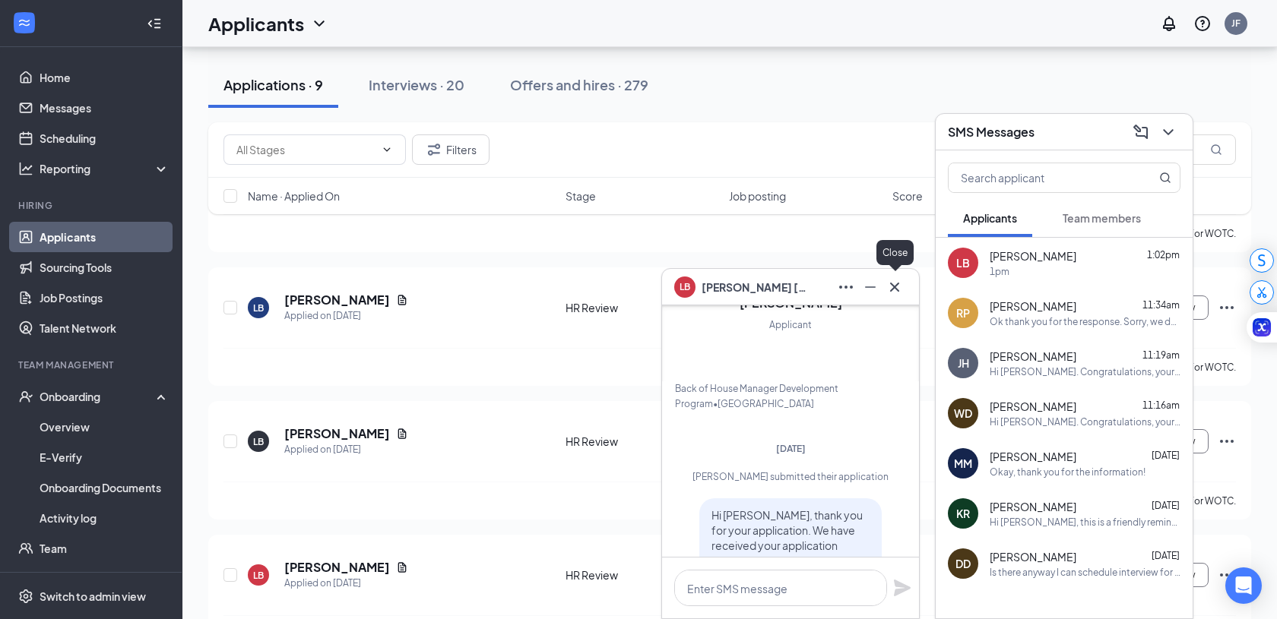
click at [892, 283] on icon "Cross" at bounding box center [894, 286] width 9 height 9
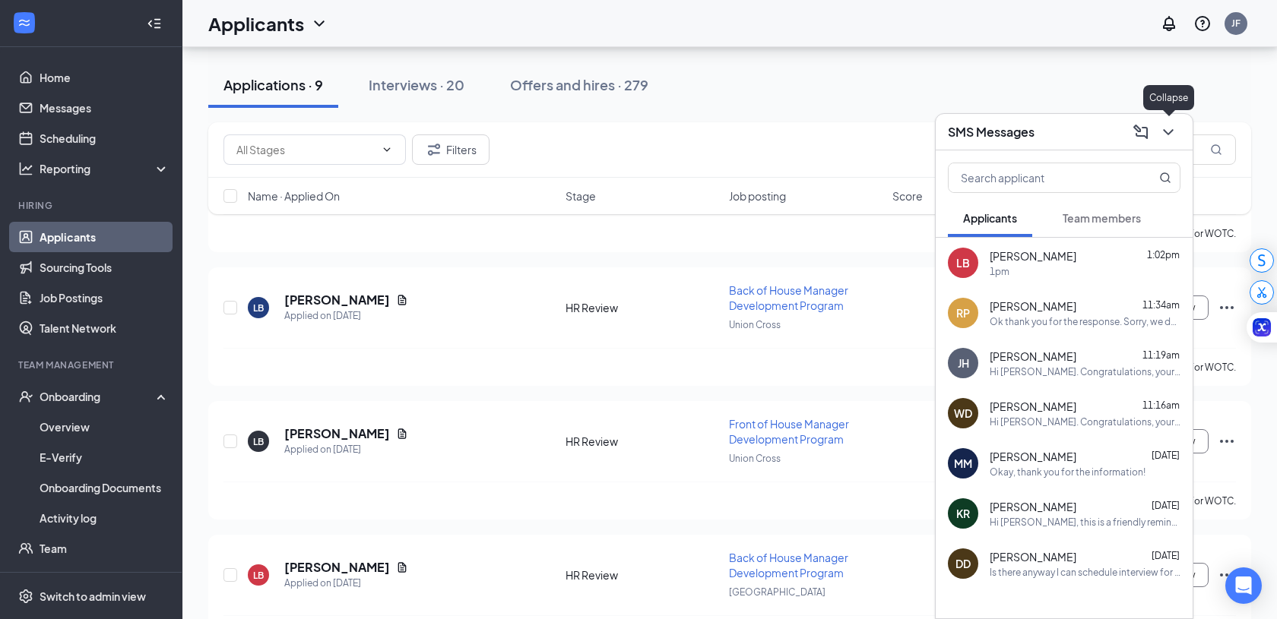
click at [1169, 136] on icon "ChevronDown" at bounding box center [1168, 132] width 18 height 18
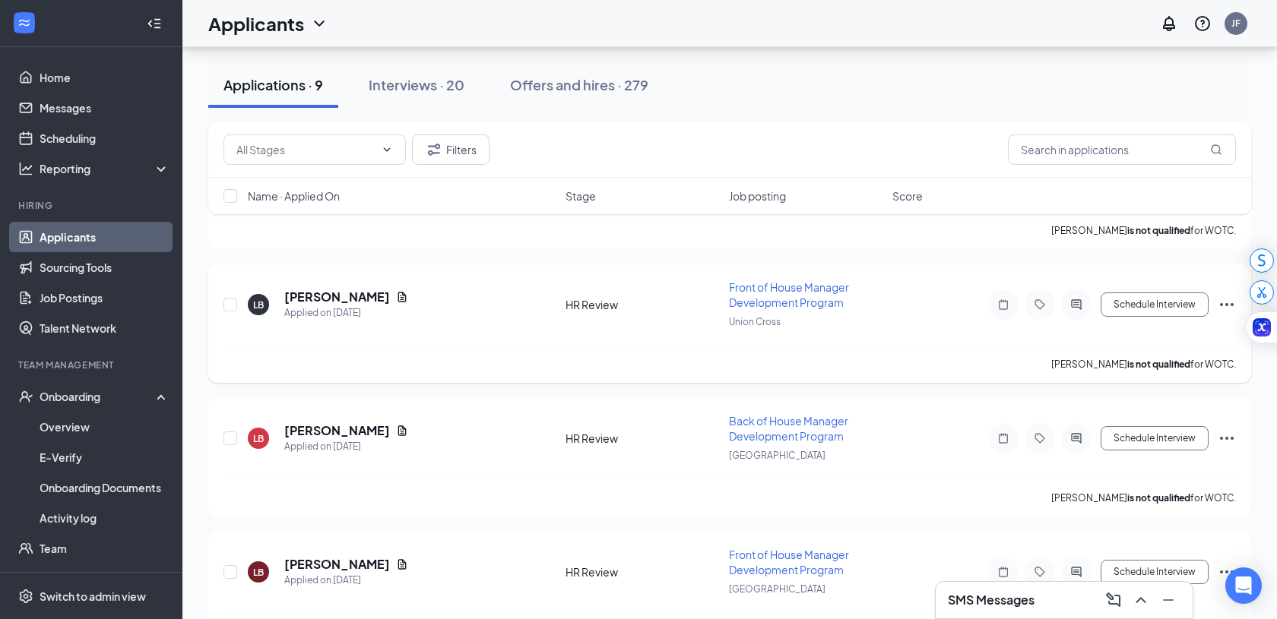
scroll to position [313, 0]
click at [1186, 426] on button "Schedule Interview" at bounding box center [1155, 438] width 108 height 24
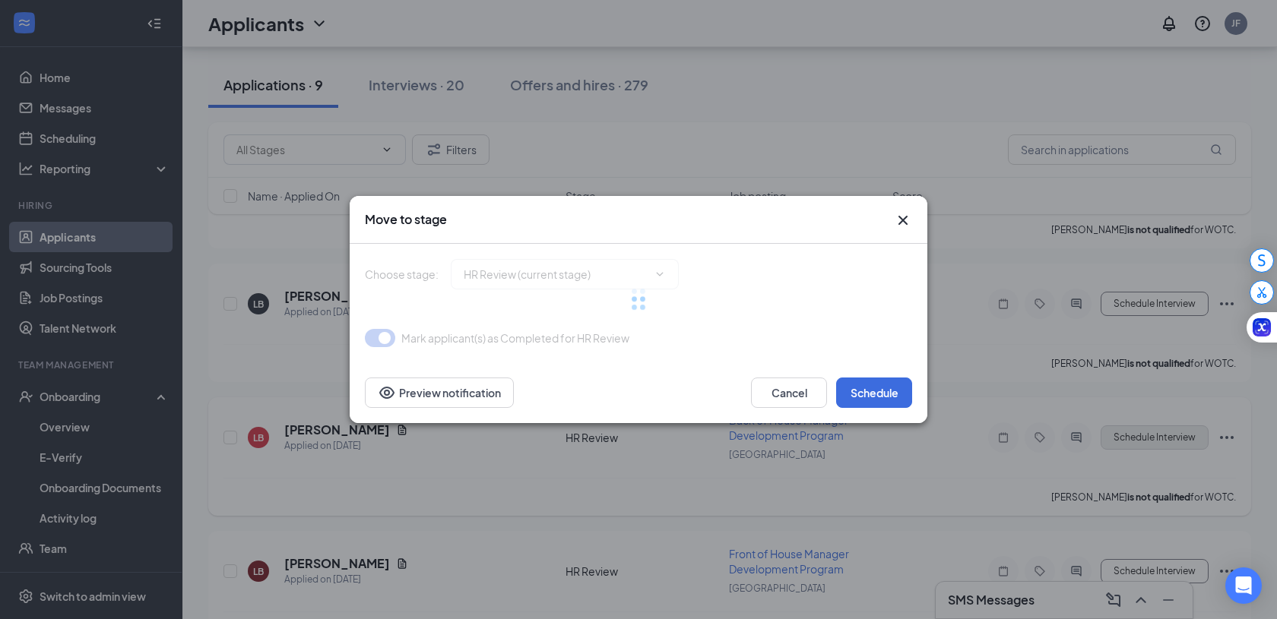
type input "Onsite Interview (next stage)"
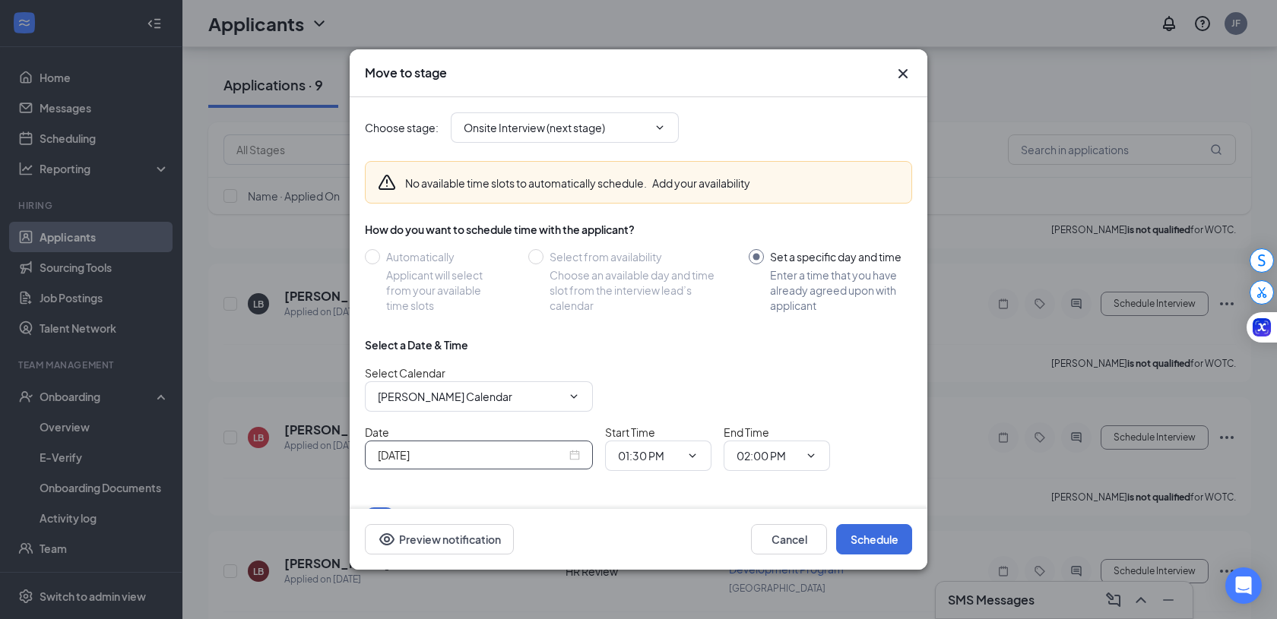
click at [575, 458] on div "[DATE]" at bounding box center [479, 455] width 202 height 17
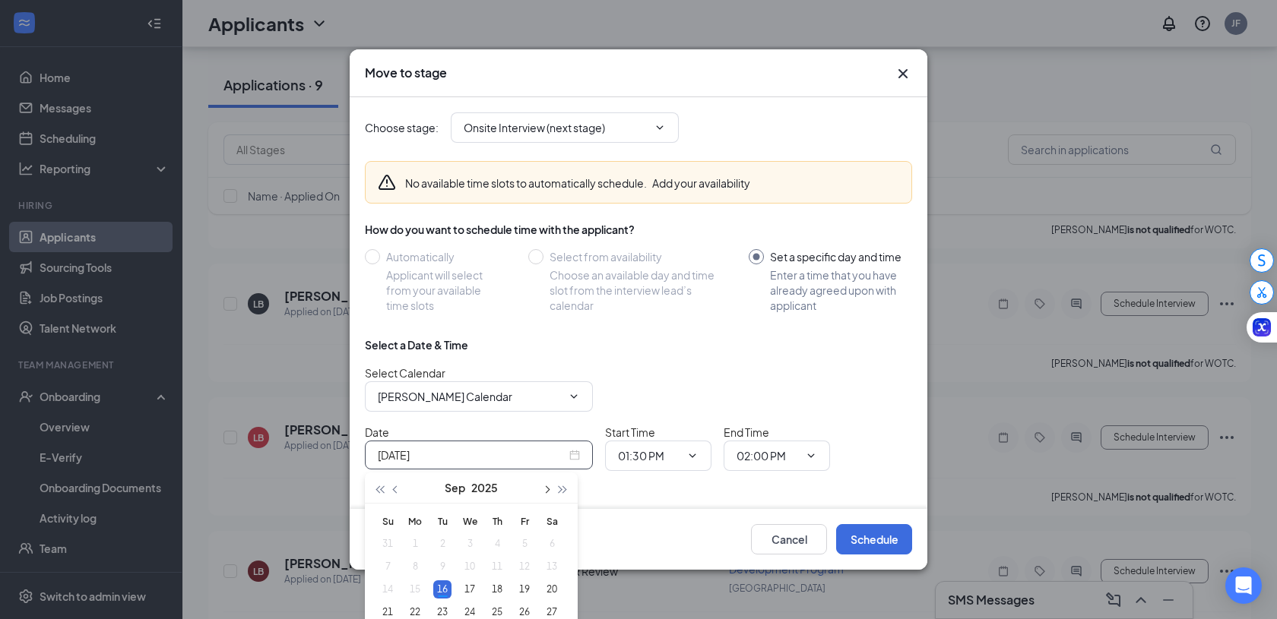
click at [547, 491] on button "button" at bounding box center [545, 488] width 17 height 30
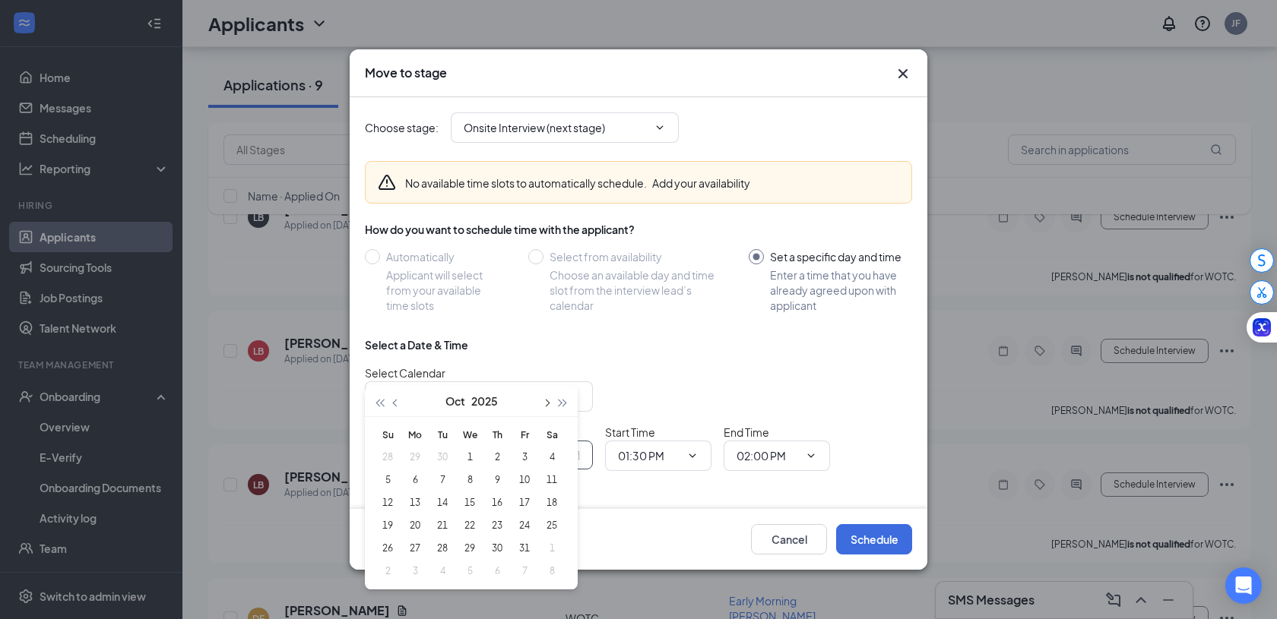
scroll to position [401, 0]
type input "[DATE]"
click at [417, 476] on div "6" at bounding box center [415, 479] width 18 height 18
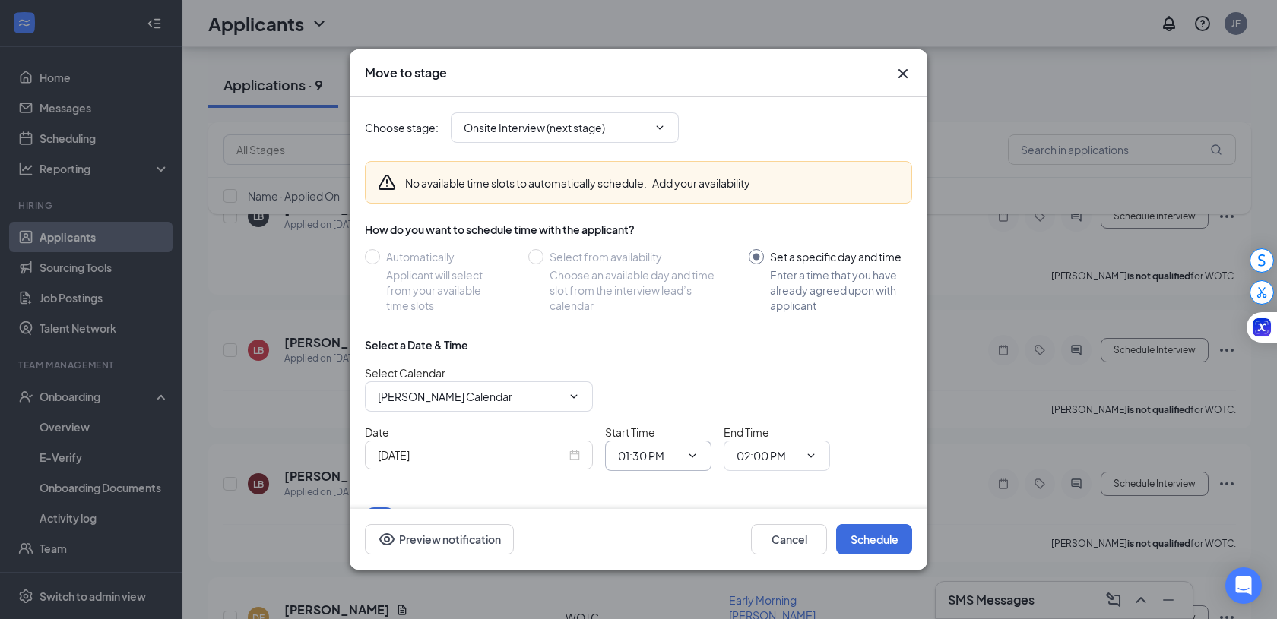
click at [682, 452] on span "01:30 PM" at bounding box center [658, 456] width 106 height 30
click at [690, 455] on icon "ChevronDown" at bounding box center [692, 457] width 7 height 4
click at [644, 456] on input "01:30 PM" at bounding box center [649, 456] width 62 height 17
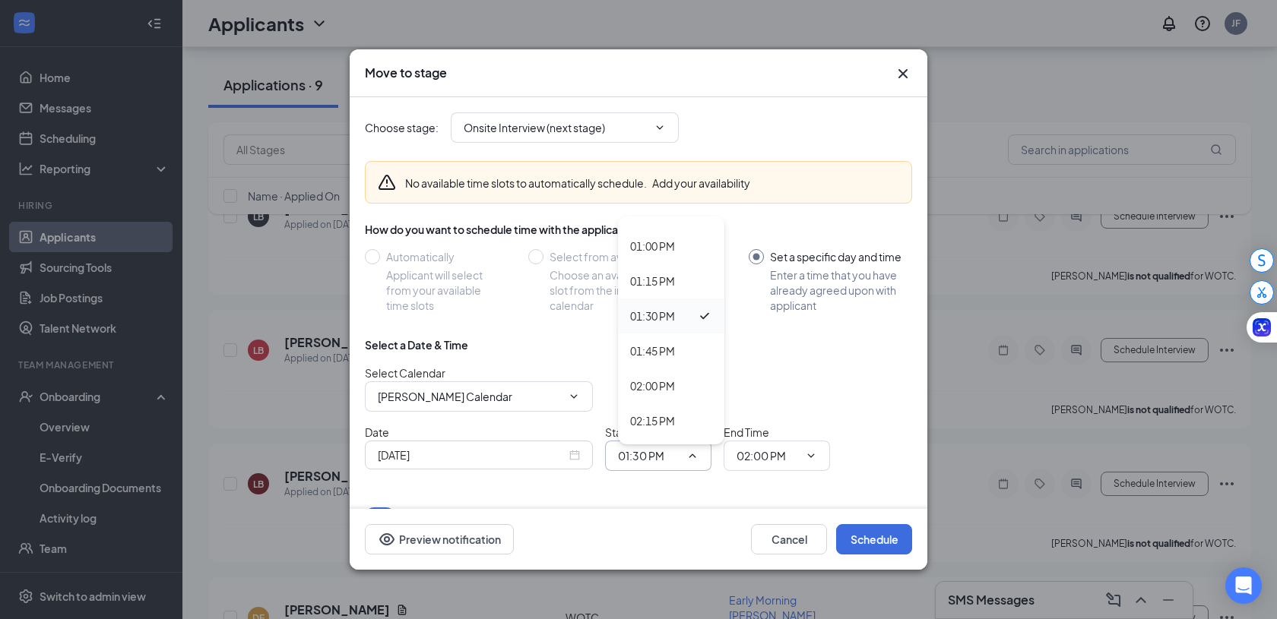
scroll to position [1802, 0]
click at [661, 256] on div "01:00 PM" at bounding box center [652, 250] width 45 height 17
type input "01:00 PM"
click at [798, 445] on span "02:00 PM" at bounding box center [777, 456] width 106 height 30
click at [809, 462] on span "02:00 PM" at bounding box center [777, 456] width 106 height 30
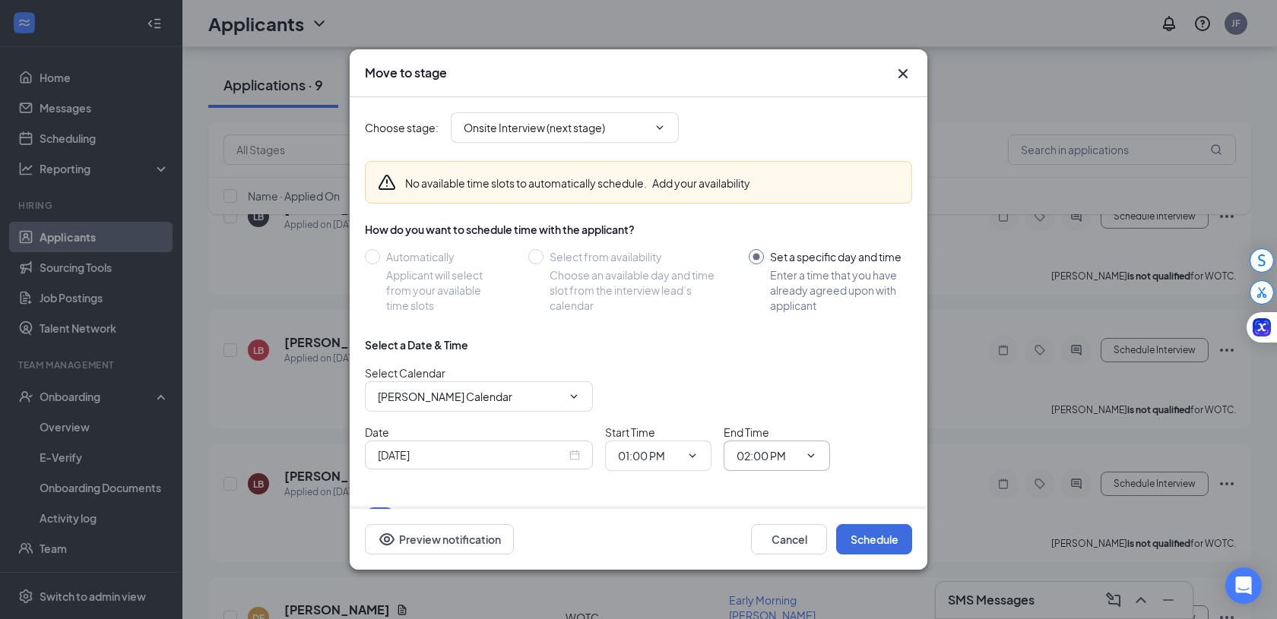
click at [784, 450] on input "02:00 PM" at bounding box center [768, 456] width 62 height 17
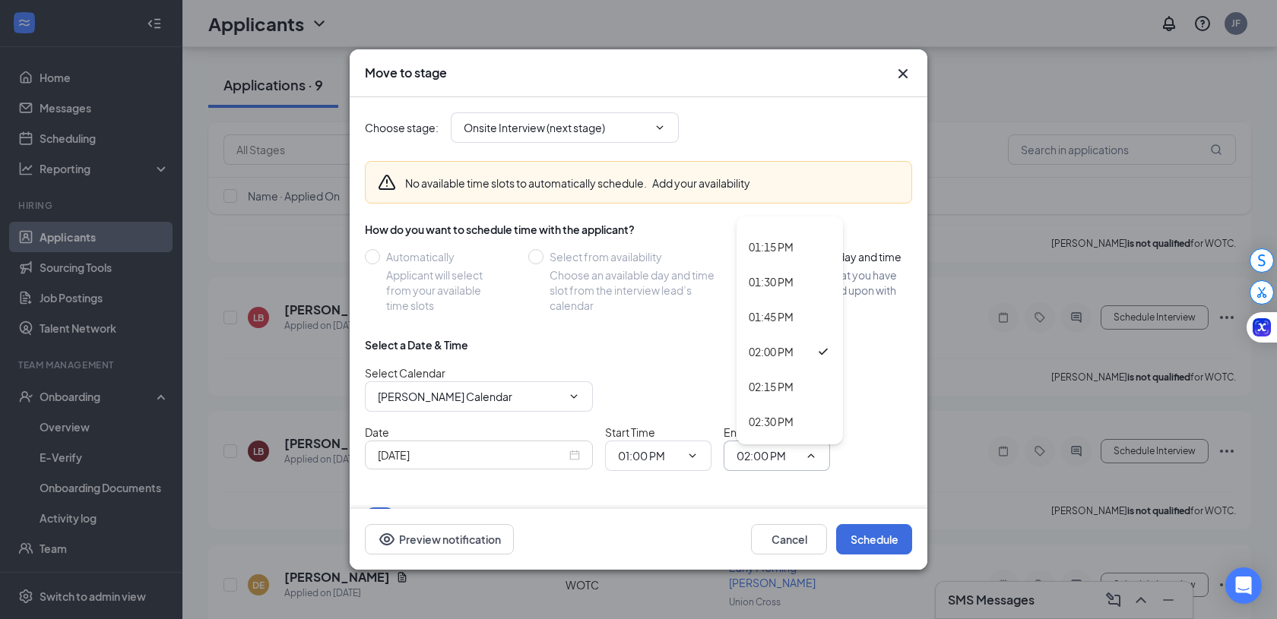
scroll to position [1855, 0]
click at [777, 241] on div "01:15 PM" at bounding box center [790, 232] width 106 height 35
type input "01:15 PM"
click at [862, 540] on button "Schedule" at bounding box center [874, 539] width 76 height 30
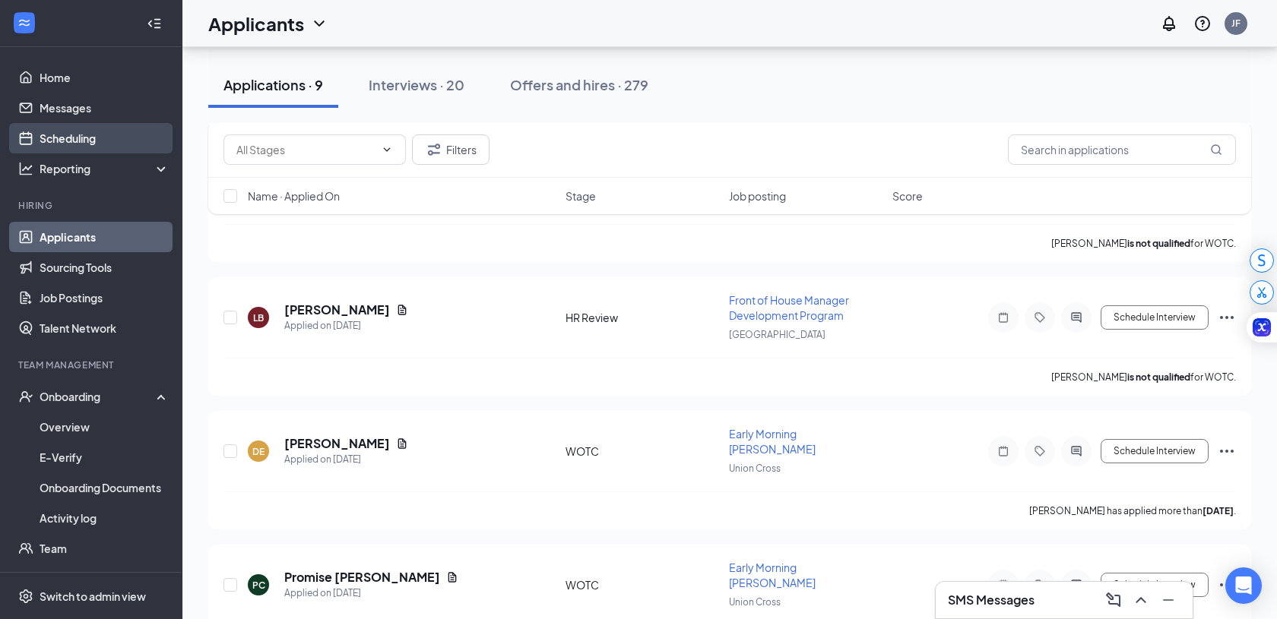
click at [84, 142] on link "Scheduling" at bounding box center [105, 138] width 130 height 30
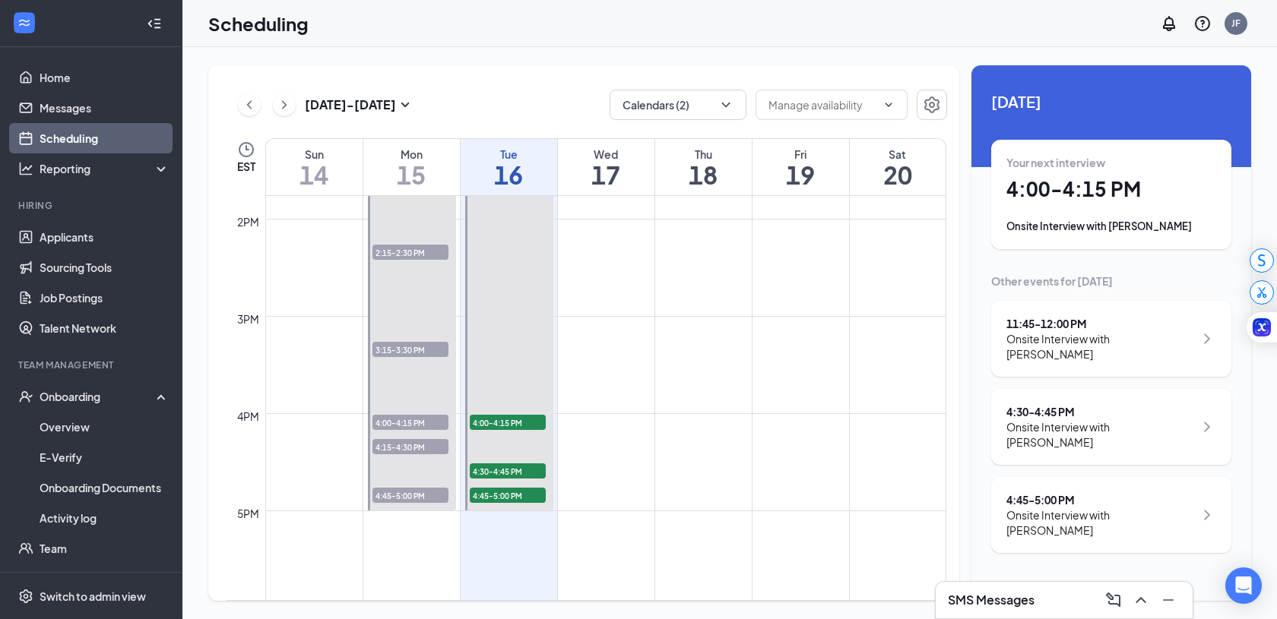
scroll to position [1342, 0]
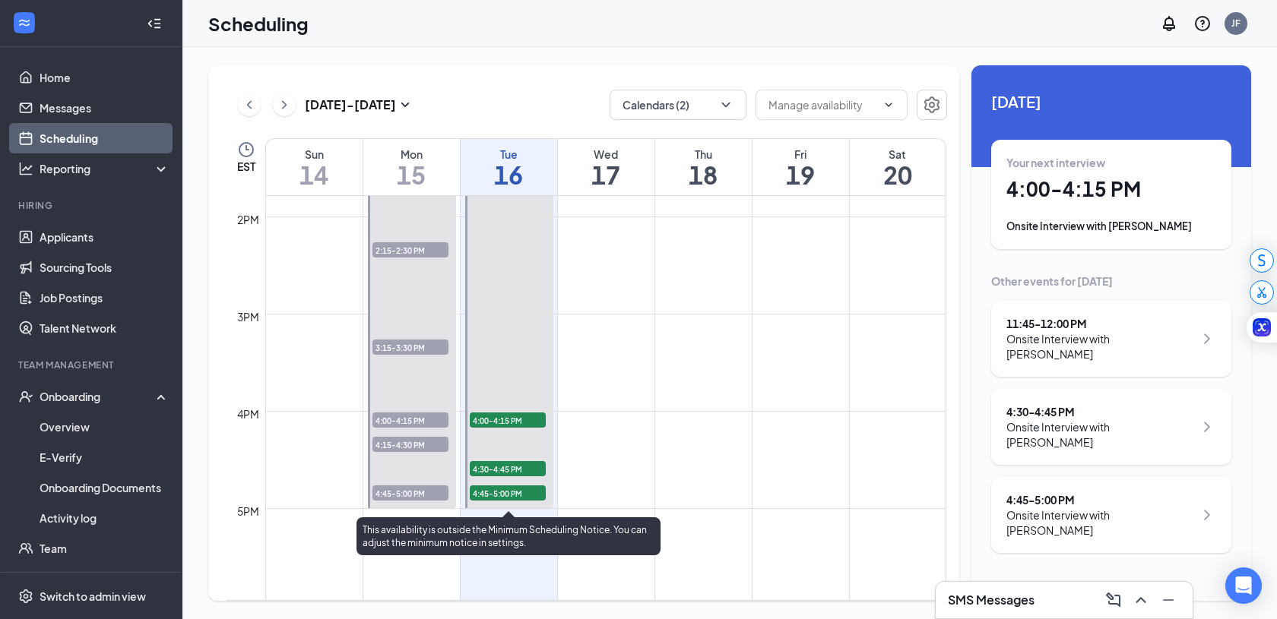
click at [508, 418] on span "4:00-4:15 PM" at bounding box center [508, 420] width 76 height 15
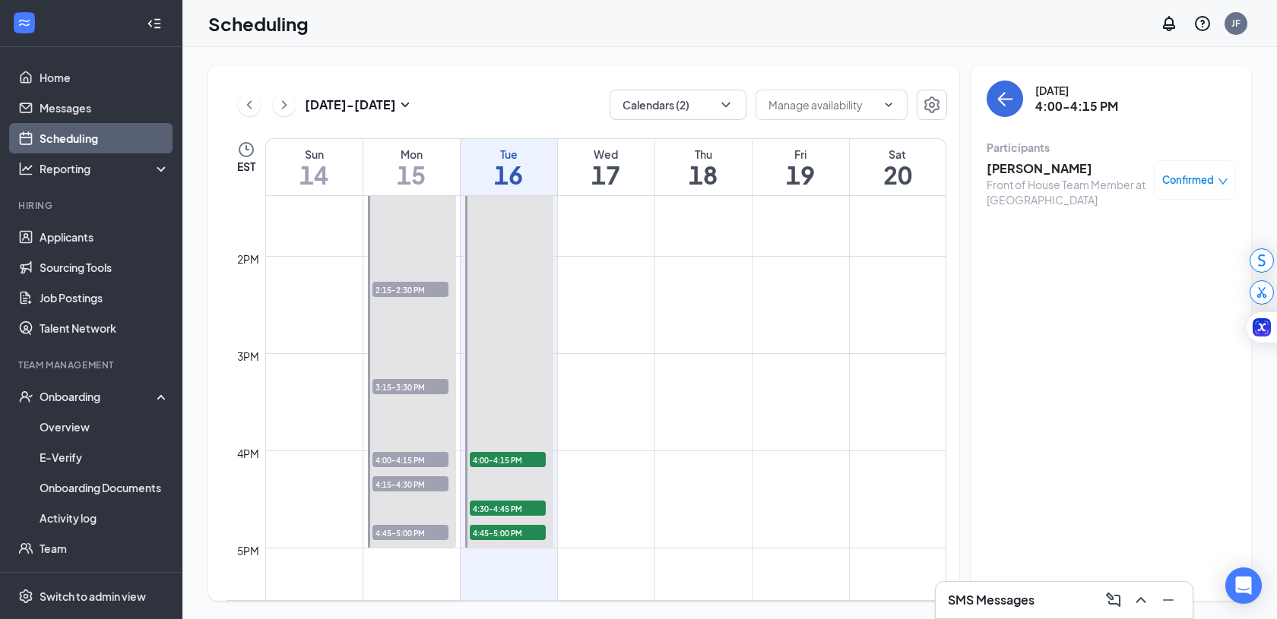
scroll to position [1305, 0]
